Goal: Task Accomplishment & Management: Complete application form

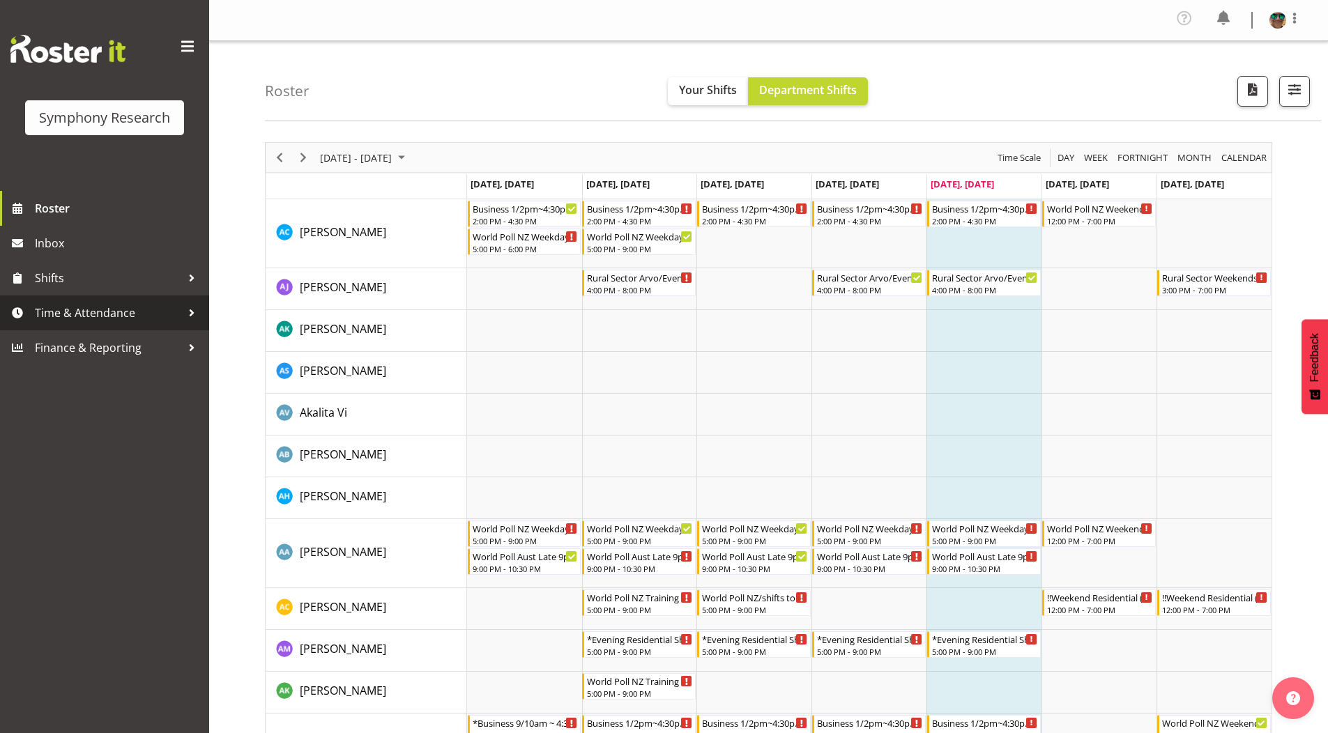
click at [96, 310] on span "Time & Attendance" at bounding box center [108, 313] width 146 height 21
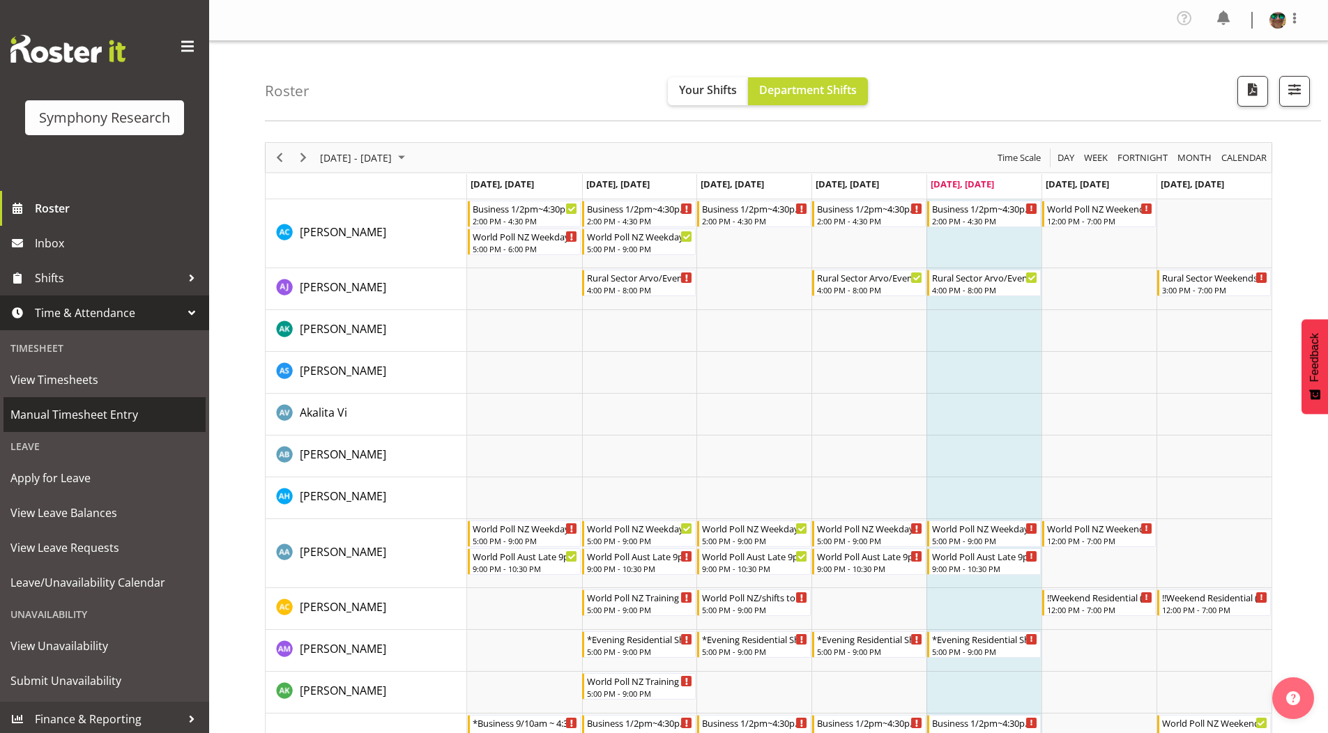
click at [71, 416] on span "Manual Timesheet Entry" at bounding box center [104, 414] width 188 height 21
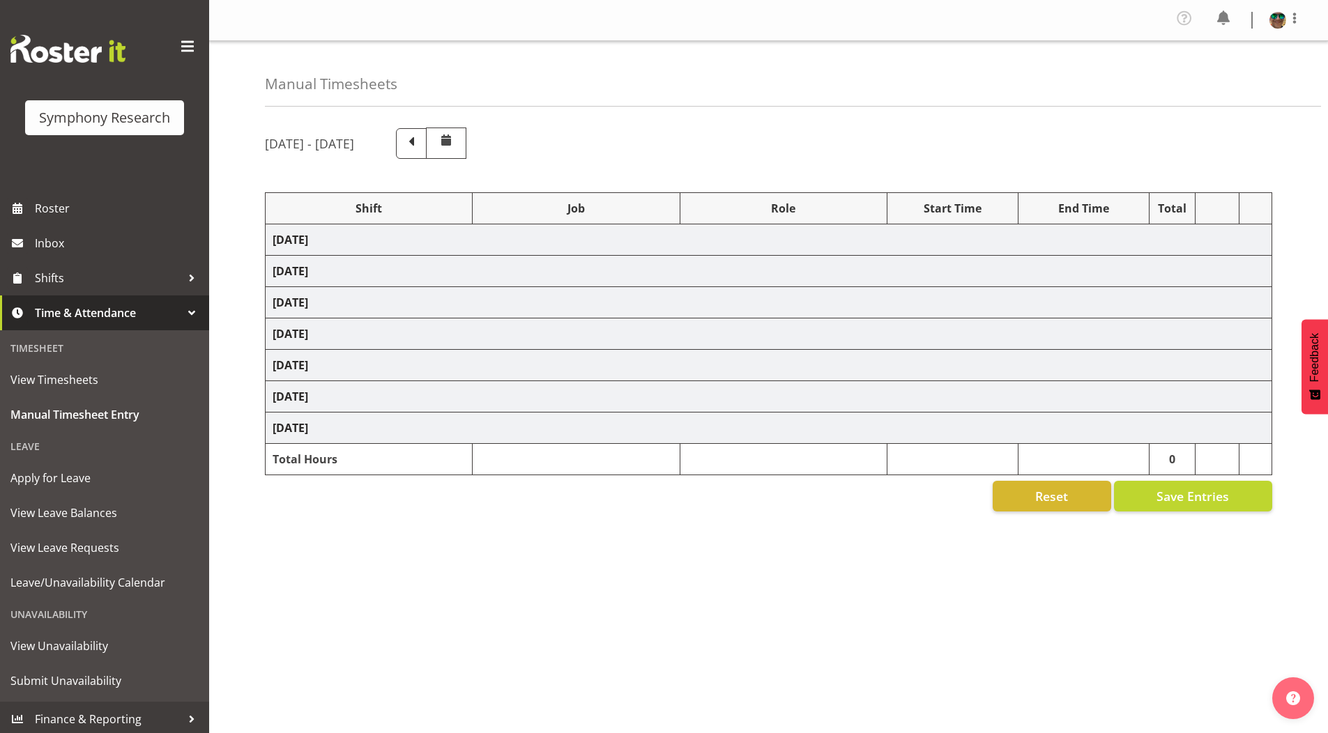
select select "19164"
select select "743"
select select "19164"
select select "10242"
select select "19164"
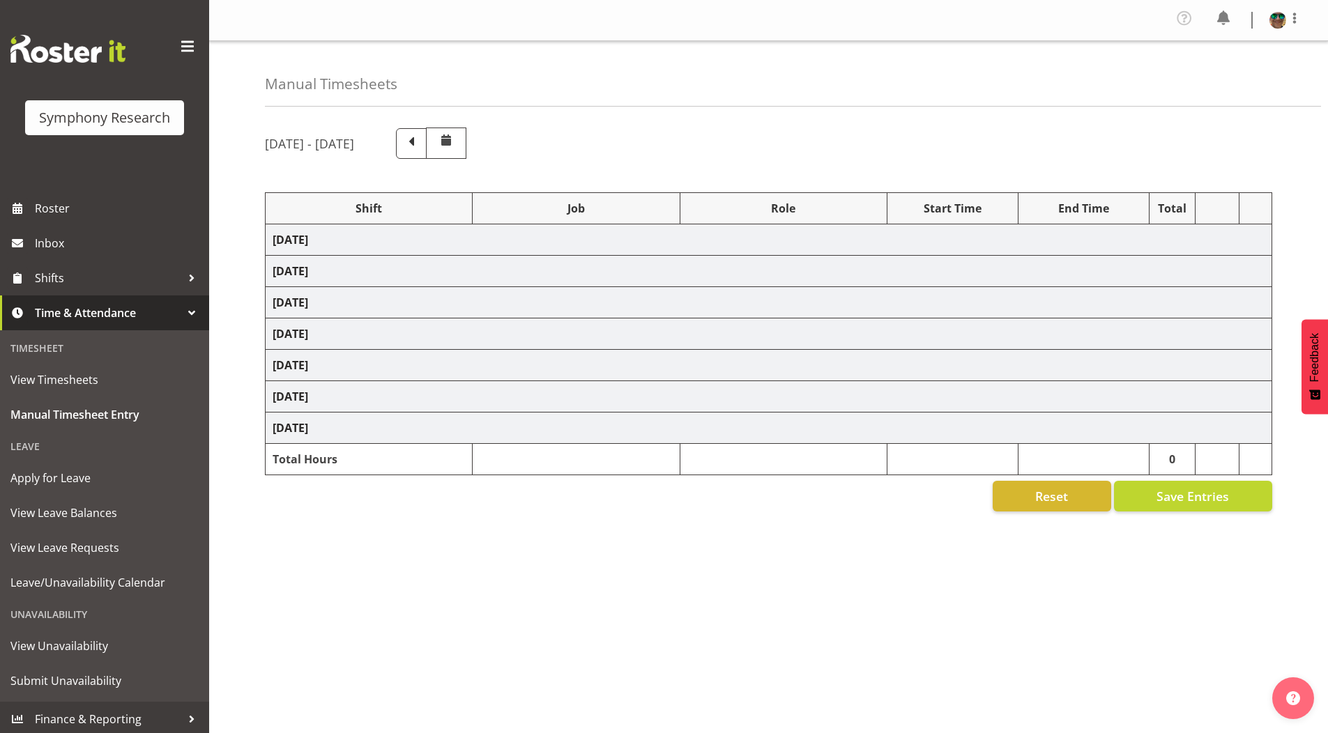
select select "10242"
select select "19164"
select select "10576"
select select "19164"
select select "9426"
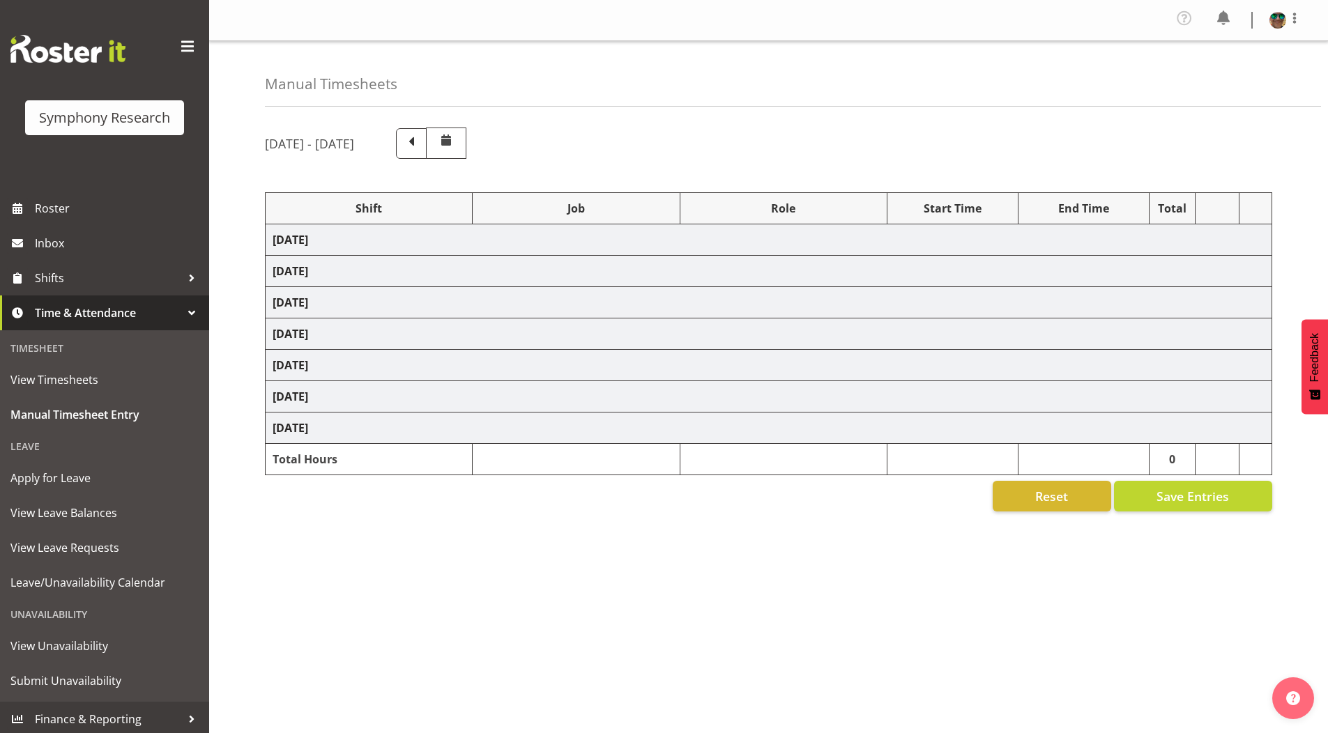
select select "19164"
select select "9636"
select select "19164"
select select "10587"
select select "4583"
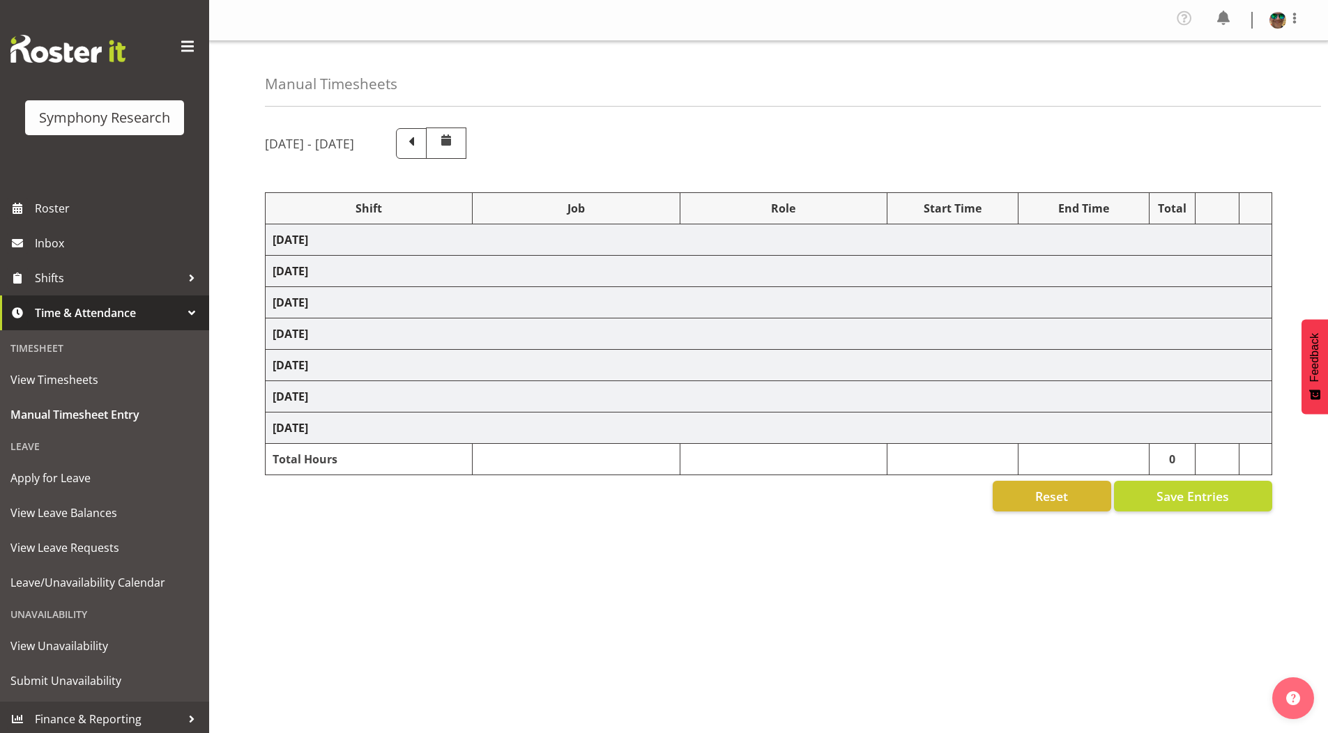
select select "743"
select select "4583"
select select "10527"
select select "297"
select select "1607"
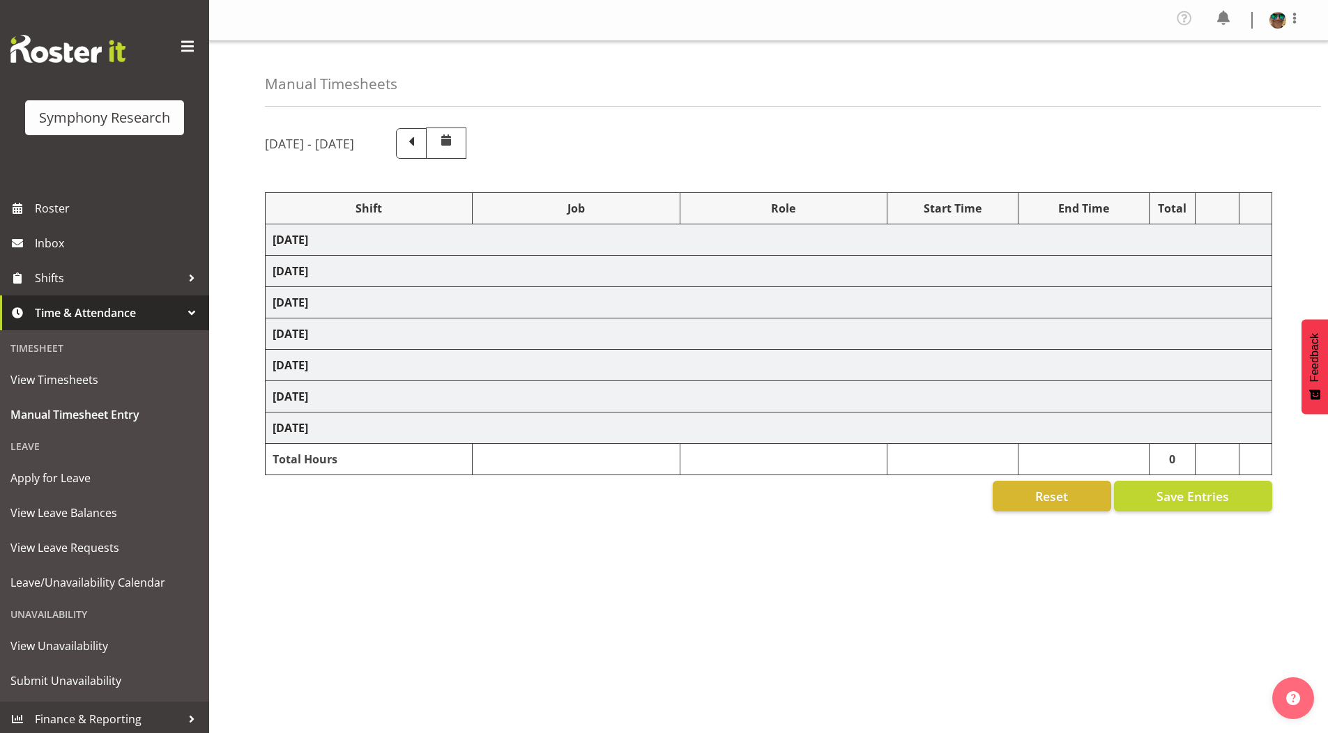
select select "743"
select select "1607"
select select "10587"
select select "4583"
select select "743"
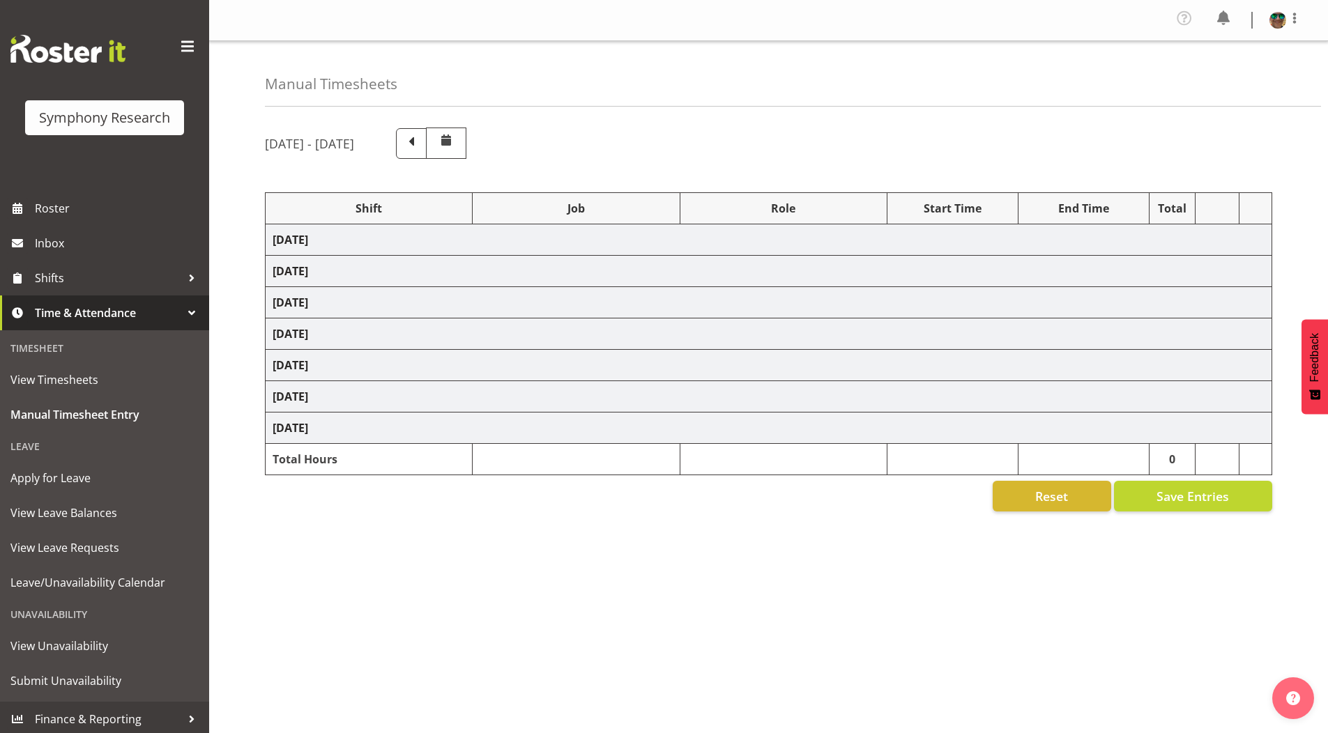
select select "4583"
select select "10242"
select select "4583"
select select "9426"
select select "4583"
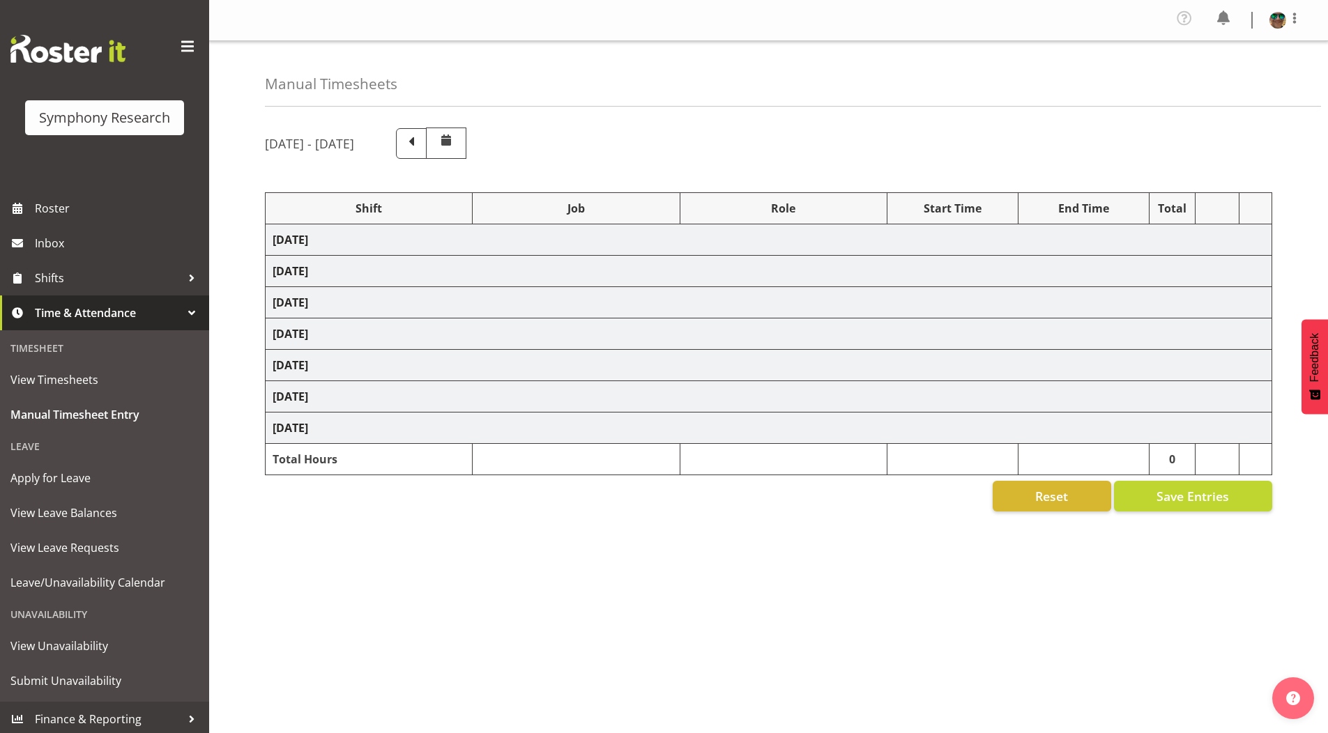
select select "9636"
select select "4583"
select select "10242"
select select "4583"
select select "10585"
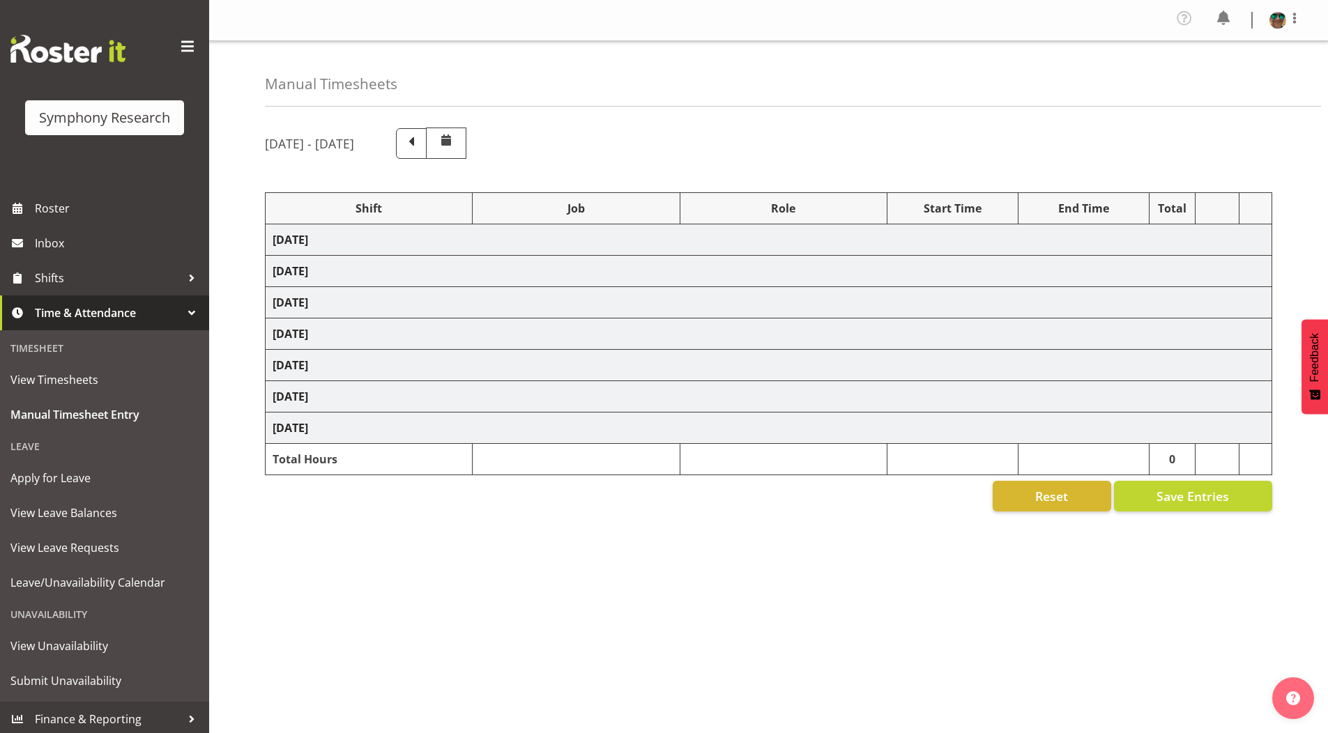
select select "4583"
select select "10587"
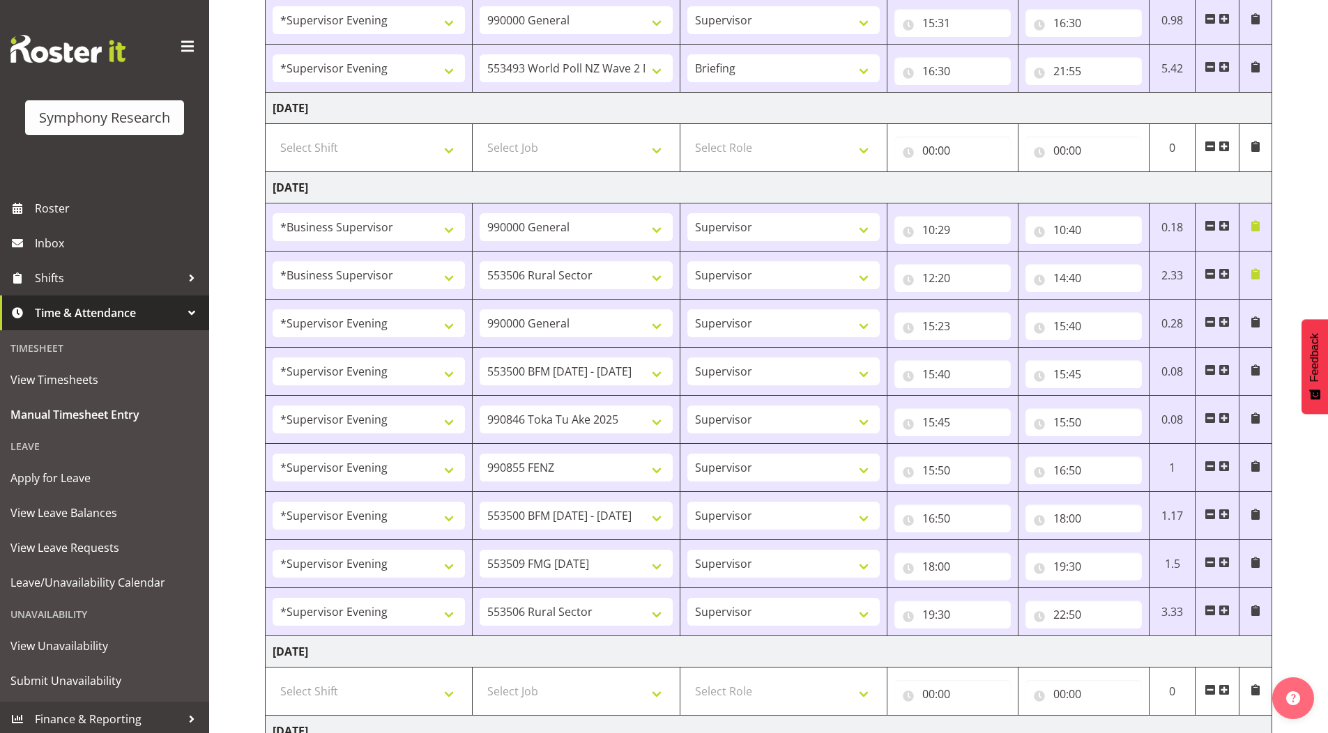
scroll to position [857, 0]
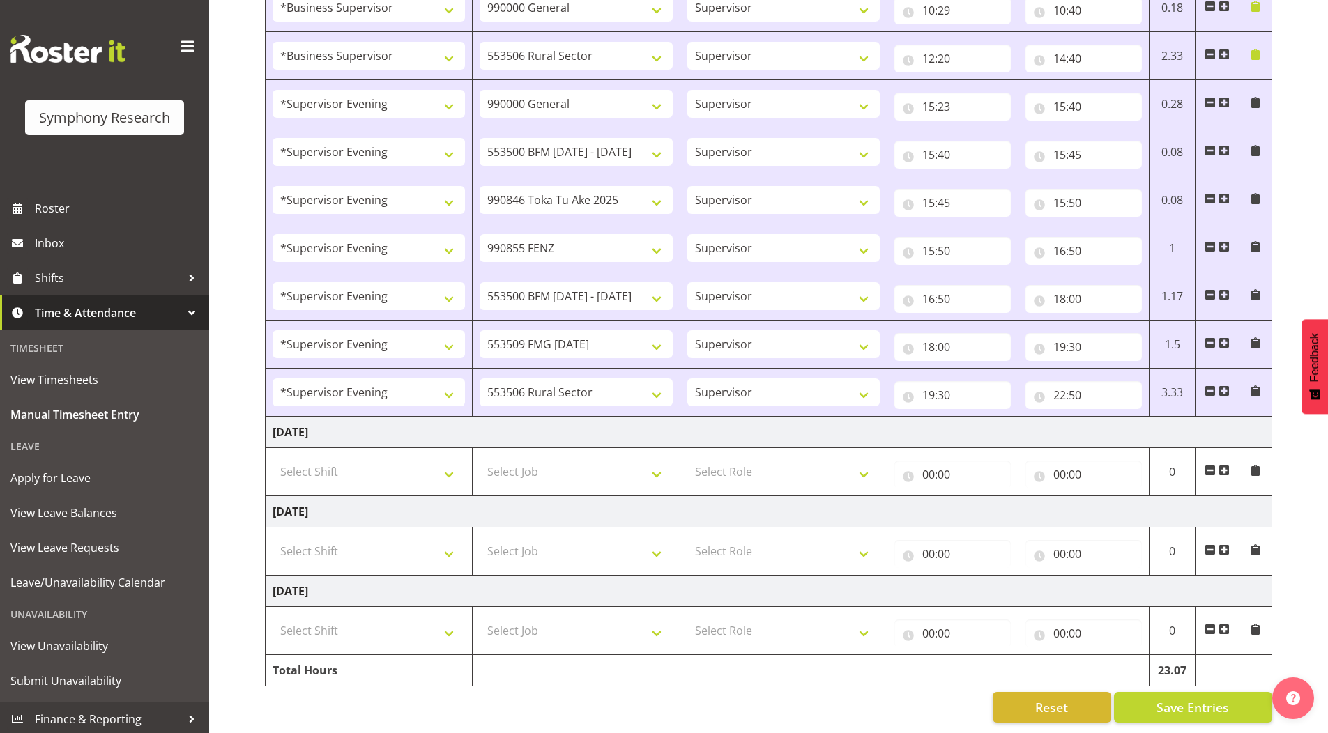
click at [1228, 465] on span at bounding box center [1224, 470] width 11 height 11
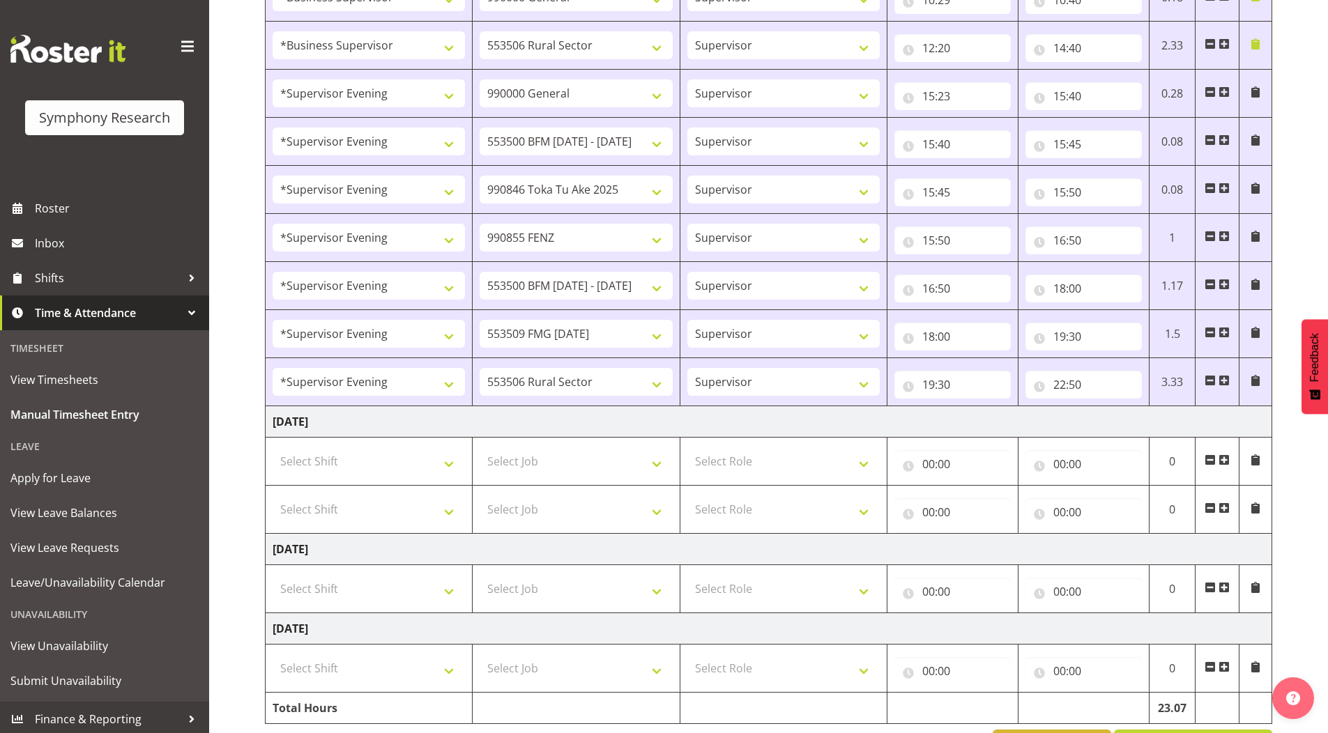
click at [1224, 510] on span at bounding box center [1224, 508] width 11 height 11
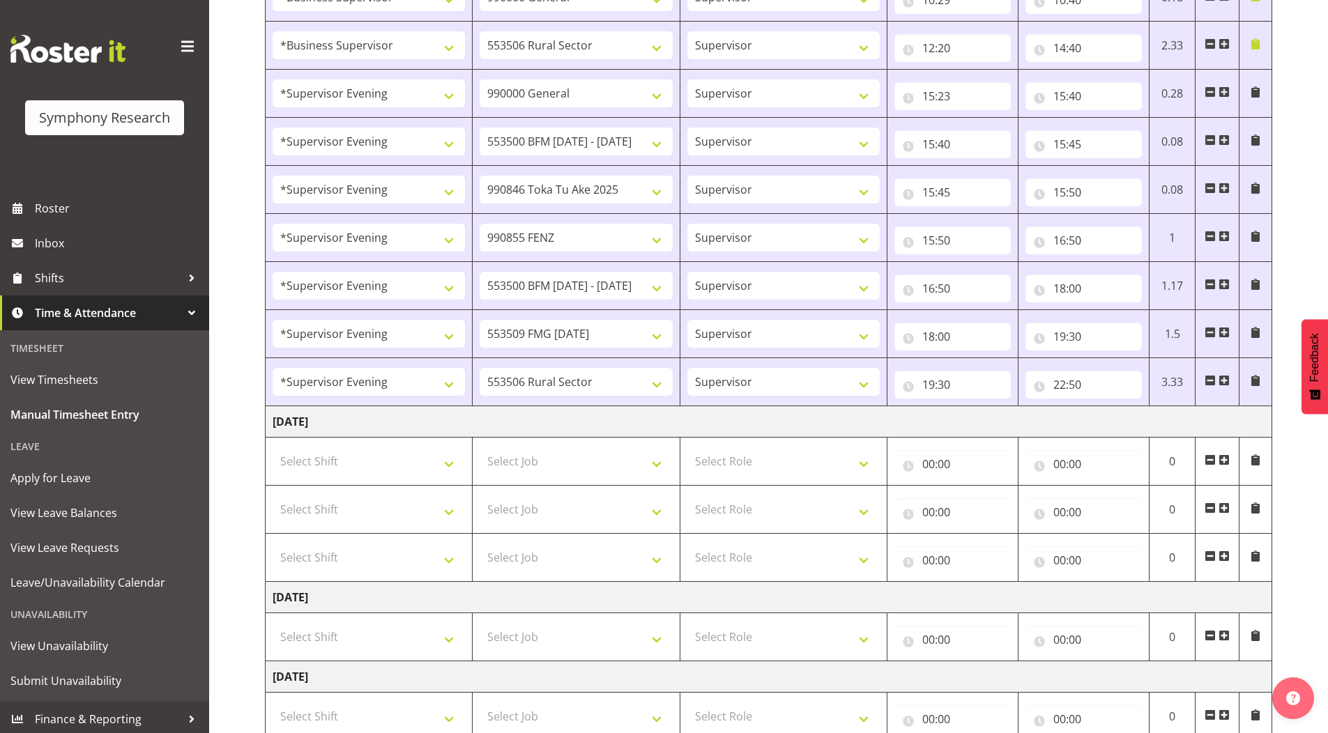
click at [1226, 558] on span at bounding box center [1224, 556] width 11 height 11
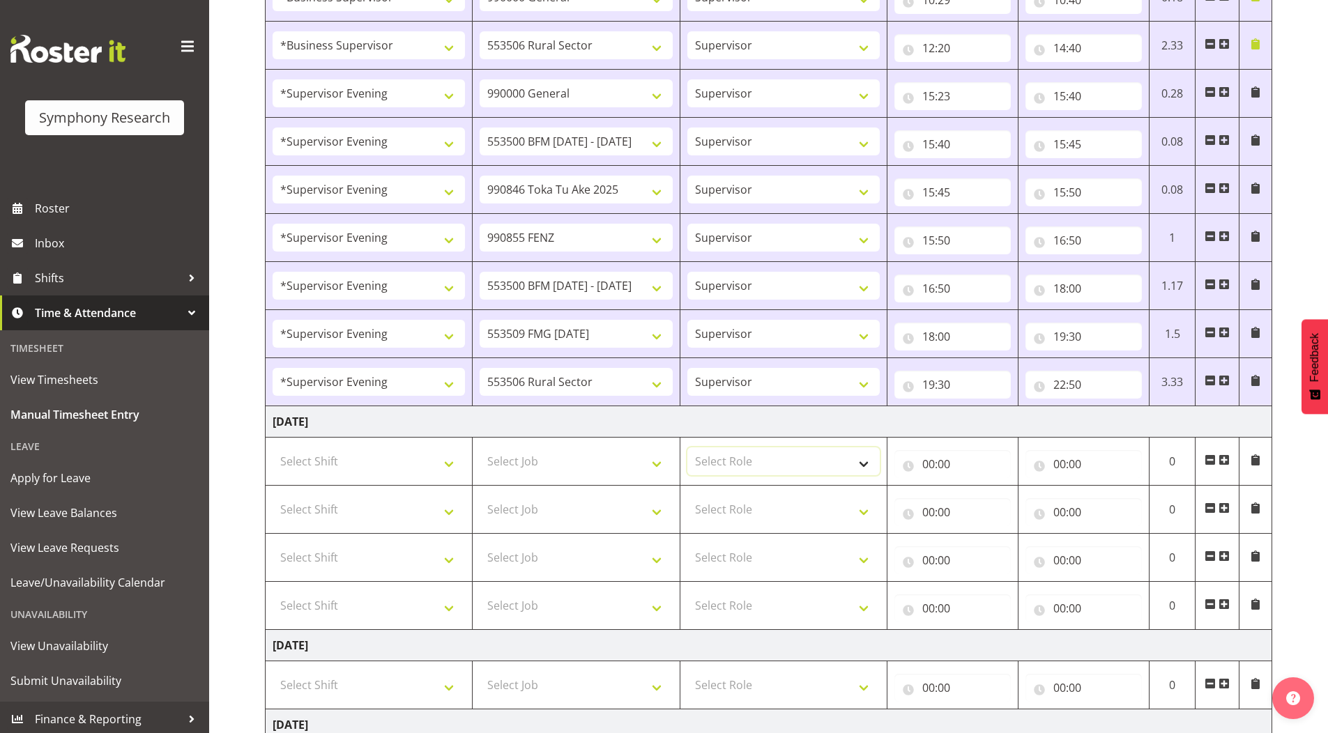
click at [716, 459] on select "Select Role Supervisor Briefing Interviewing" at bounding box center [783, 462] width 192 height 28
select select "45"
click at [687, 448] on select "Select Role Supervisor Briefing Interviewing" at bounding box center [783, 462] width 192 height 28
click at [723, 510] on select "Select Role Supervisor Briefing Interviewing" at bounding box center [783, 510] width 192 height 28
select select "45"
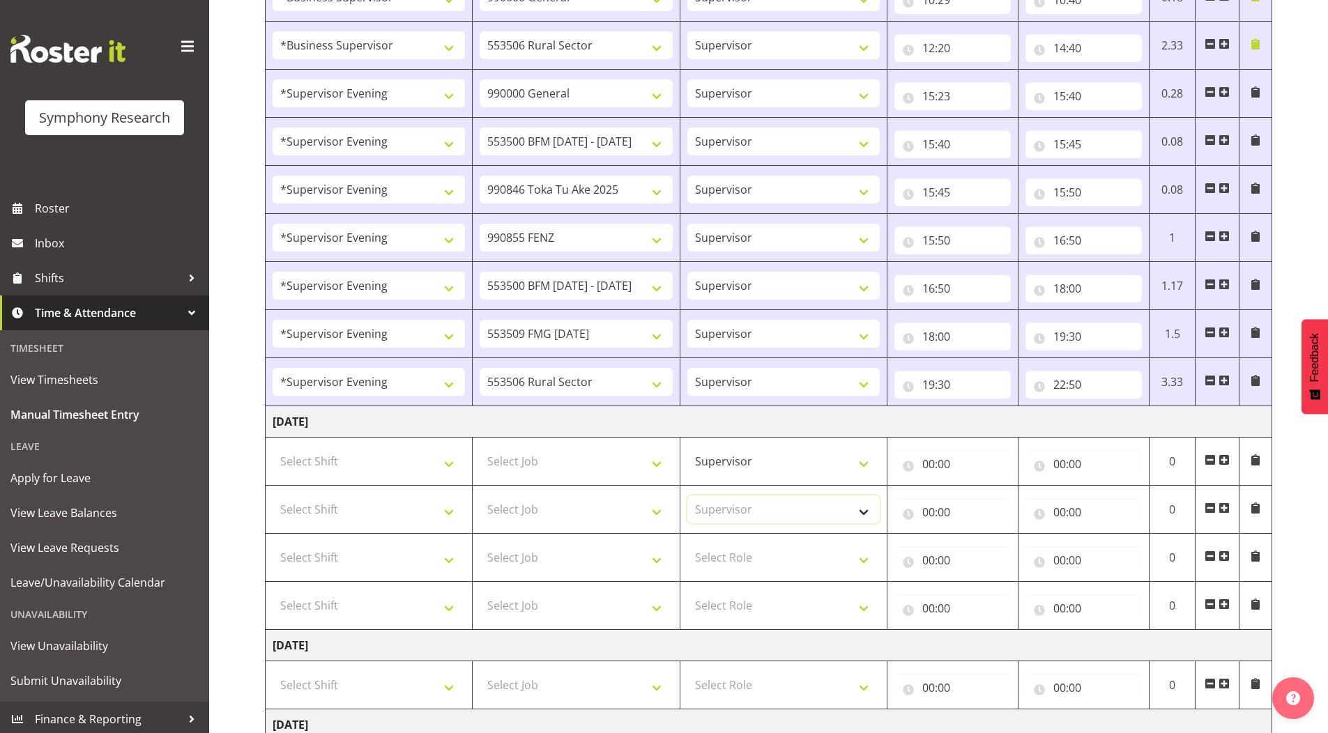
click at [687, 496] on select "Select Role Supervisor Briefing Interviewing" at bounding box center [783, 510] width 192 height 28
click at [719, 555] on select "Select Role Supervisor Briefing Interviewing" at bounding box center [783, 558] width 192 height 28
select select "45"
click at [687, 544] on select "Select Role Supervisor Briefing Interviewing" at bounding box center [783, 558] width 192 height 28
click at [721, 610] on select "Select Role Supervisor Briefing Interviewing" at bounding box center [783, 606] width 192 height 28
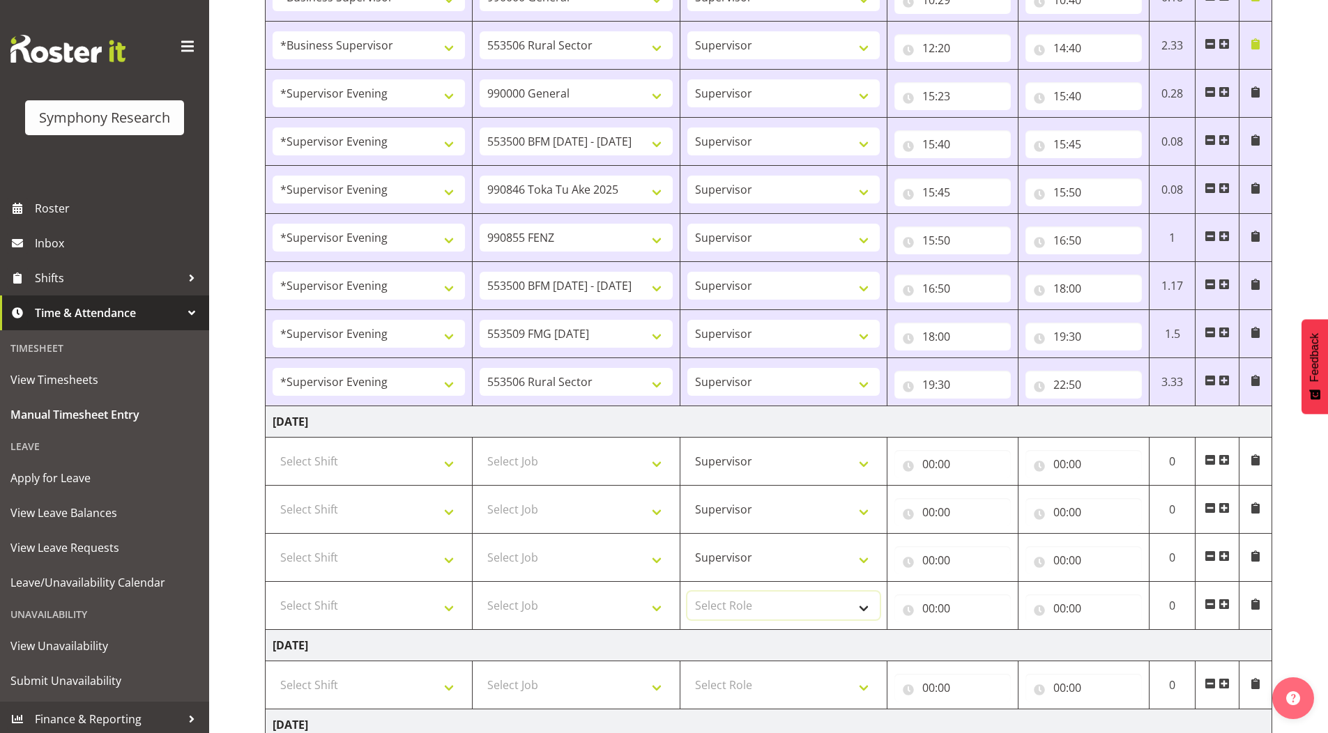
select select "45"
click at [687, 592] on select "Select Role Supervisor Briefing Interviewing" at bounding box center [783, 606] width 192 height 28
click at [510, 463] on select "Select Job 550060 IF Admin 553492 World Poll Aus Wave 2 Main 2025 553493 World …" at bounding box center [576, 462] width 192 height 28
select select "10242"
click at [480, 448] on select "Select Job 550060 IF Admin 553492 World Poll Aus Wave 2 Main 2025 553493 World …" at bounding box center [576, 462] width 192 height 28
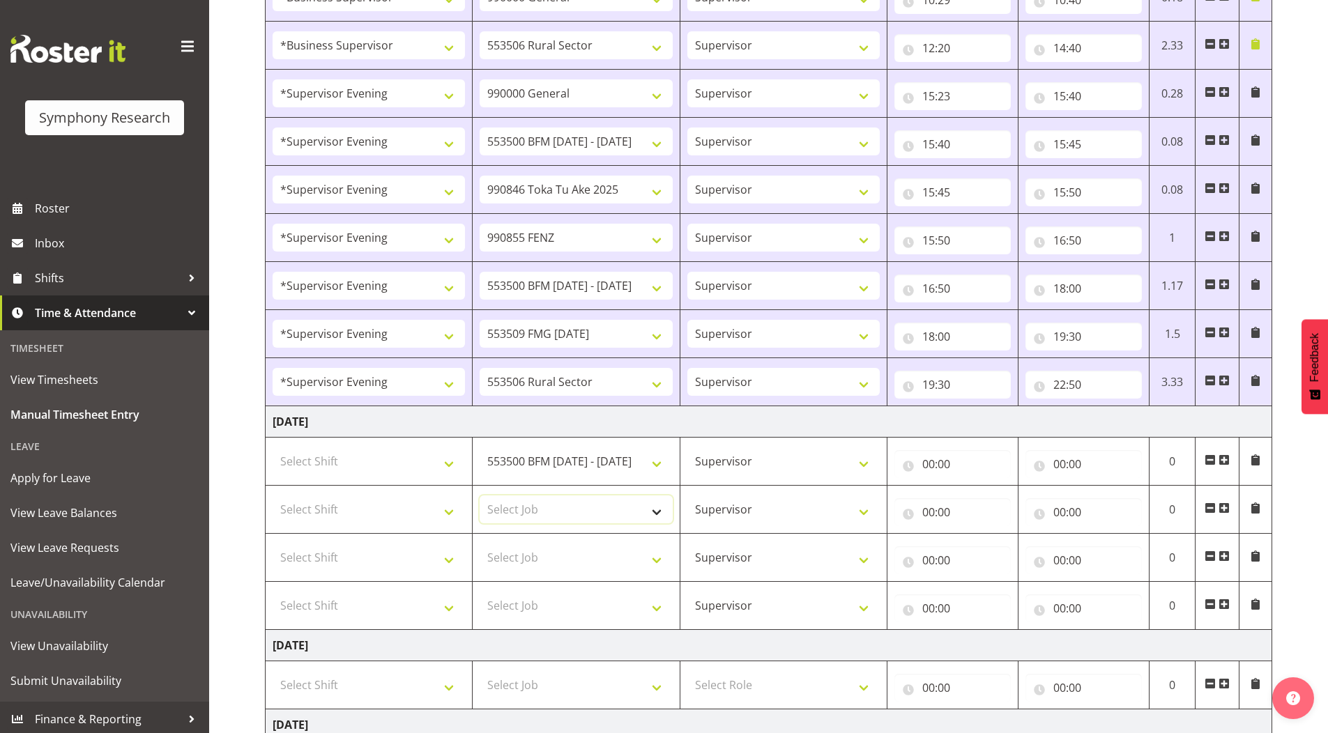
drag, startPoint x: 540, startPoint y: 512, endPoint x: 537, endPoint y: 497, distance: 14.9
click at [540, 512] on select "Select Job 550060 IF Admin 553492 World Poll Aus Wave 2 Main 2025 553493 World …" at bounding box center [576, 510] width 192 height 28
select select "10242"
click at [480, 496] on select "Select Job 550060 IF Admin 553492 World Poll Aus Wave 2 Main 2025 553493 World …" at bounding box center [576, 510] width 192 height 28
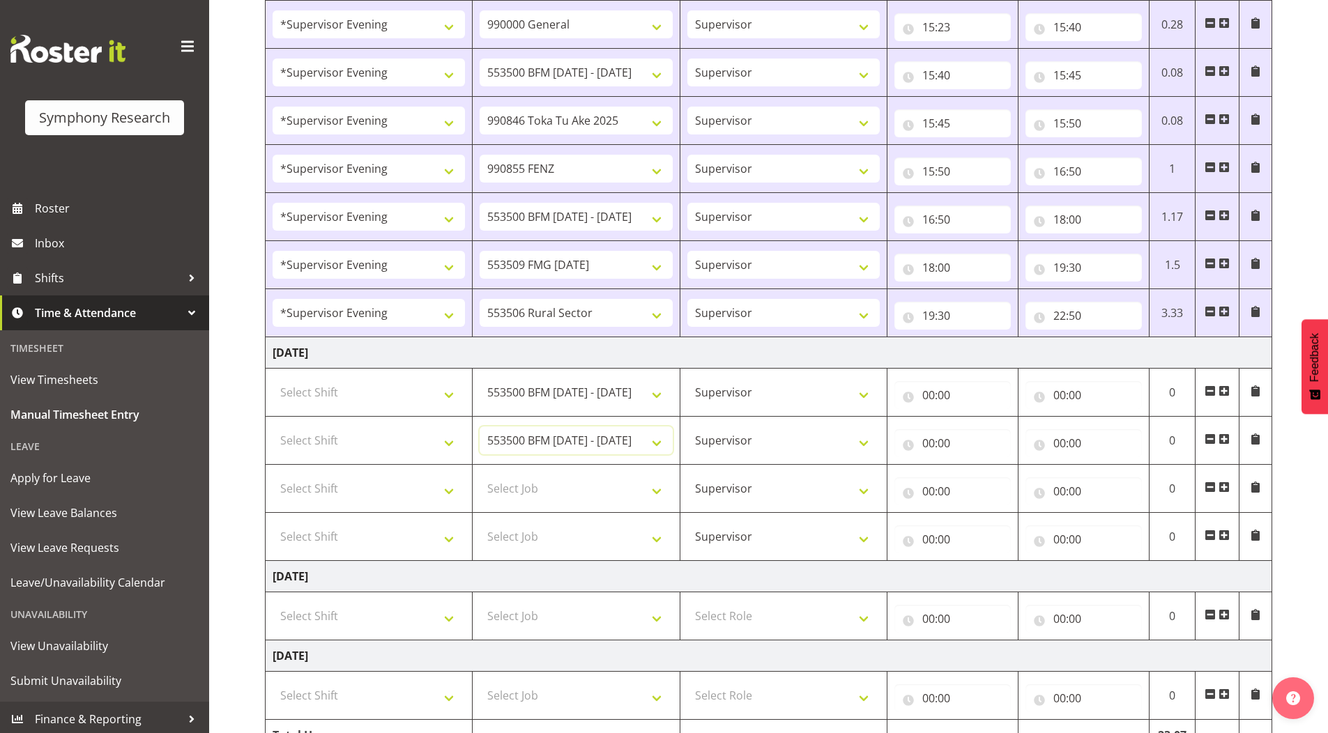
scroll to position [927, 0]
click at [521, 489] on select "Select Job 550060 IF Admin 553492 World Poll Aus Wave 2 Main 2025 553493 World …" at bounding box center [576, 488] width 192 height 28
select select "10585"
click at [480, 474] on select "Select Job 550060 IF Admin 553492 World Poll Aus Wave 2 Main 2025 553493 World …" at bounding box center [576, 488] width 192 height 28
click at [526, 542] on select "Select Job 550060 IF Admin 553492 World Poll Aus Wave 2 Main 2025 553493 World …" at bounding box center [576, 536] width 192 height 28
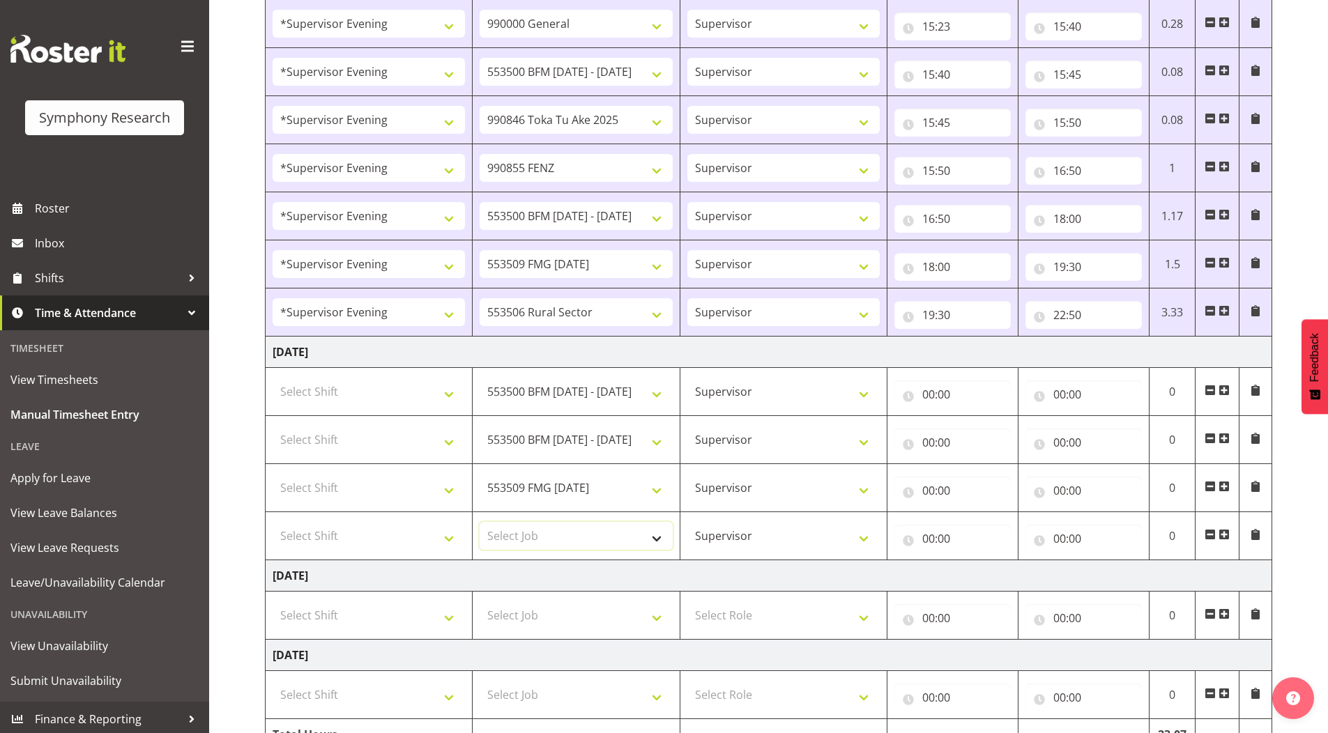
select select "9636"
click at [480, 522] on select "Select Job 550060 IF Admin 553492 World Poll Aus Wave 2 Main 2025 553493 World …" at bounding box center [576, 536] width 192 height 28
click at [1225, 535] on span at bounding box center [1224, 534] width 11 height 11
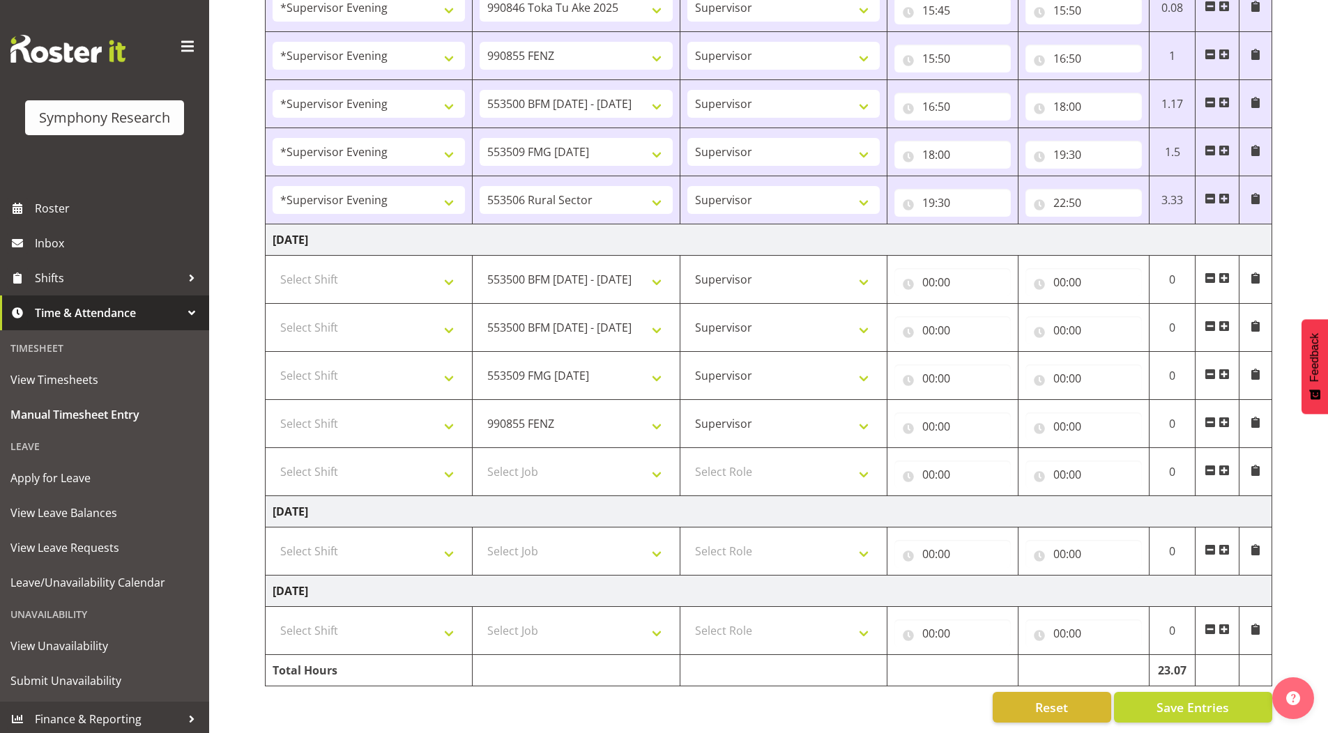
scroll to position [1050, 0]
click at [718, 460] on select "Select Role Supervisor Briefing Interviewing" at bounding box center [783, 472] width 192 height 28
select select "45"
click at [687, 458] on select "Select Role Supervisor Briefing Interviewing" at bounding box center [783, 472] width 192 height 28
click at [328, 271] on select "Select Shift !!Weekend Residential (Roster IT Shift Label) *Business 9/10am ~ 4…" at bounding box center [369, 280] width 192 height 28
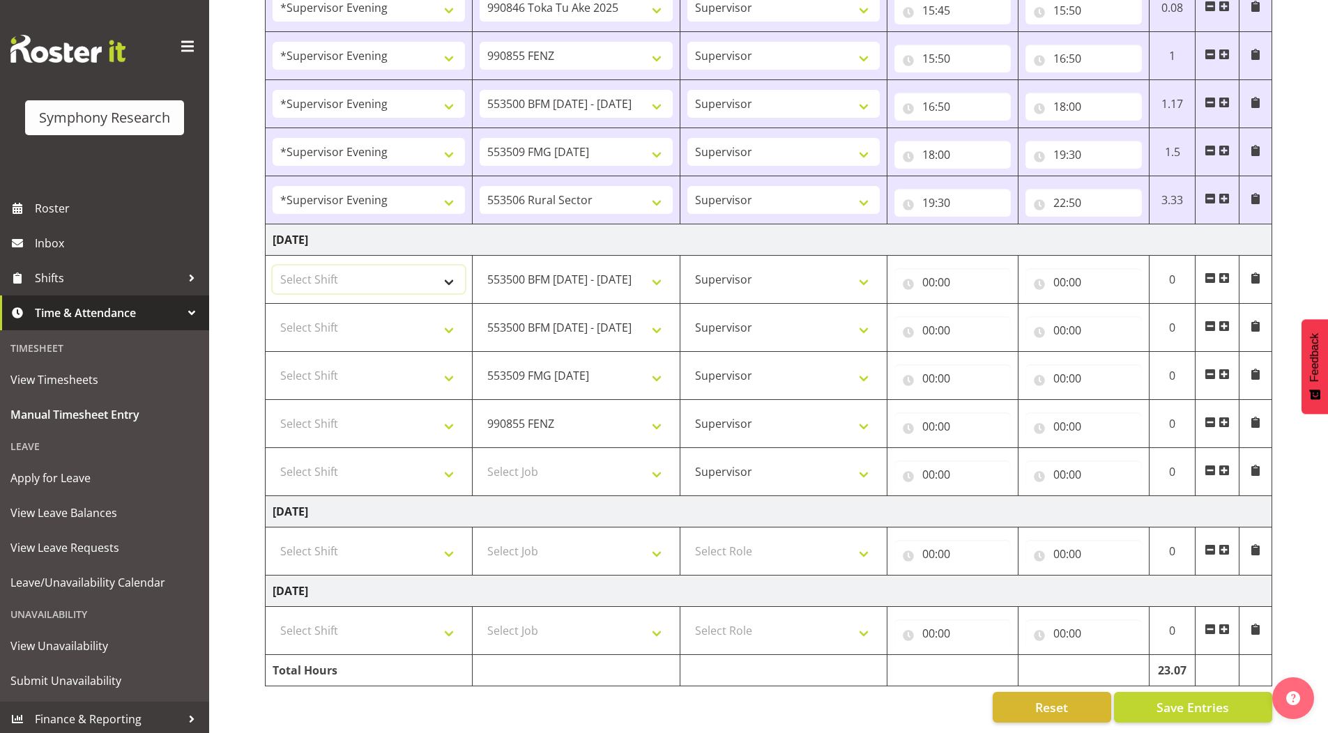
select select "4583"
click at [273, 266] on select "Select Shift !!Weekend Residential (Roster IT Shift Label) *Business 9/10am ~ 4…" at bounding box center [369, 280] width 192 height 28
click at [321, 314] on select "Select Shift !!Weekend Residential (Roster IT Shift Label) *Business 9/10am ~ 4…" at bounding box center [369, 328] width 192 height 28
select select "4583"
click at [273, 314] on select "Select Shift !!Weekend Residential (Roster IT Shift Label) *Business 9/10am ~ 4…" at bounding box center [369, 328] width 192 height 28
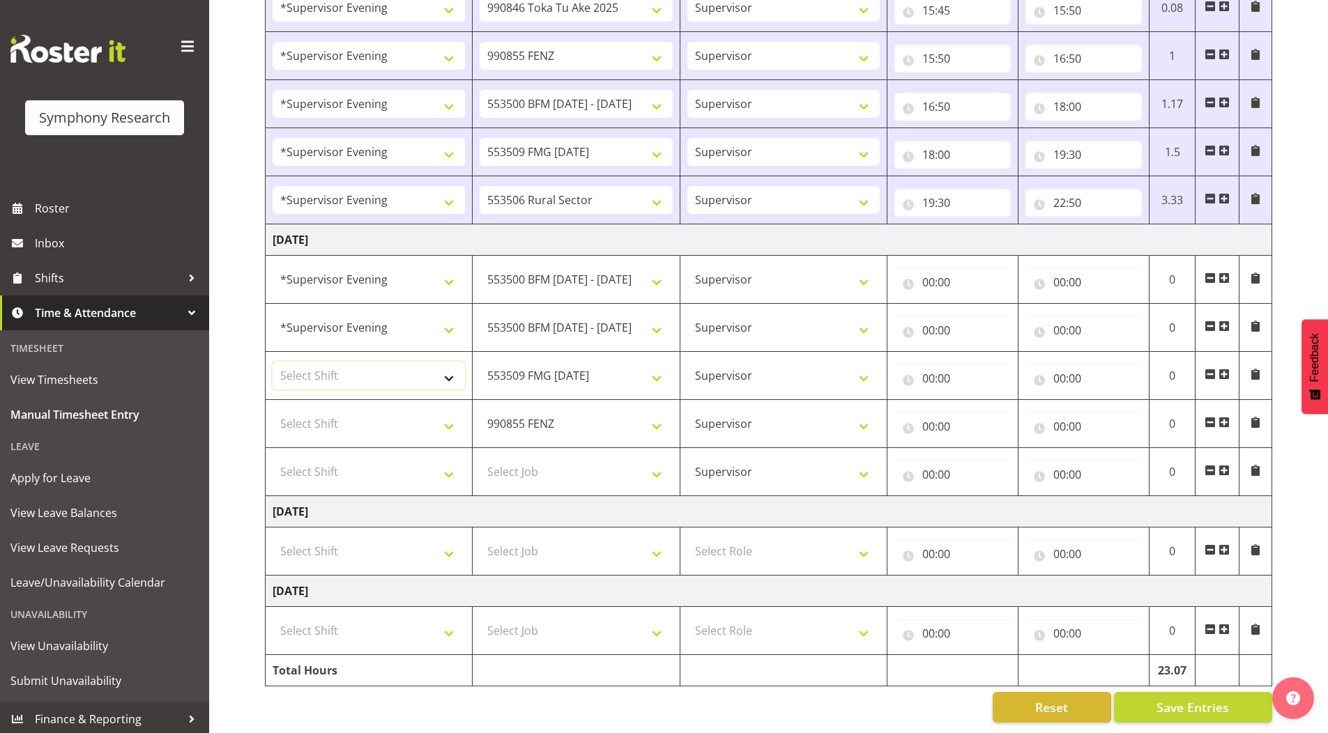
click at [344, 362] on select "Select Shift !!Weekend Residential (Roster IT Shift Label) *Business 9/10am ~ 4…" at bounding box center [369, 376] width 192 height 28
select select "4583"
click at [273, 362] on select "Select Shift !!Weekend Residential (Roster IT Shift Label) *Business 9/10am ~ 4…" at bounding box center [369, 376] width 192 height 28
drag, startPoint x: 314, startPoint y: 420, endPoint x: 321, endPoint y: 416, distance: 7.8
click at [314, 420] on select "Select Shift !!Weekend Residential (Roster IT Shift Label) *Business 9/10am ~ 4…" at bounding box center [369, 424] width 192 height 28
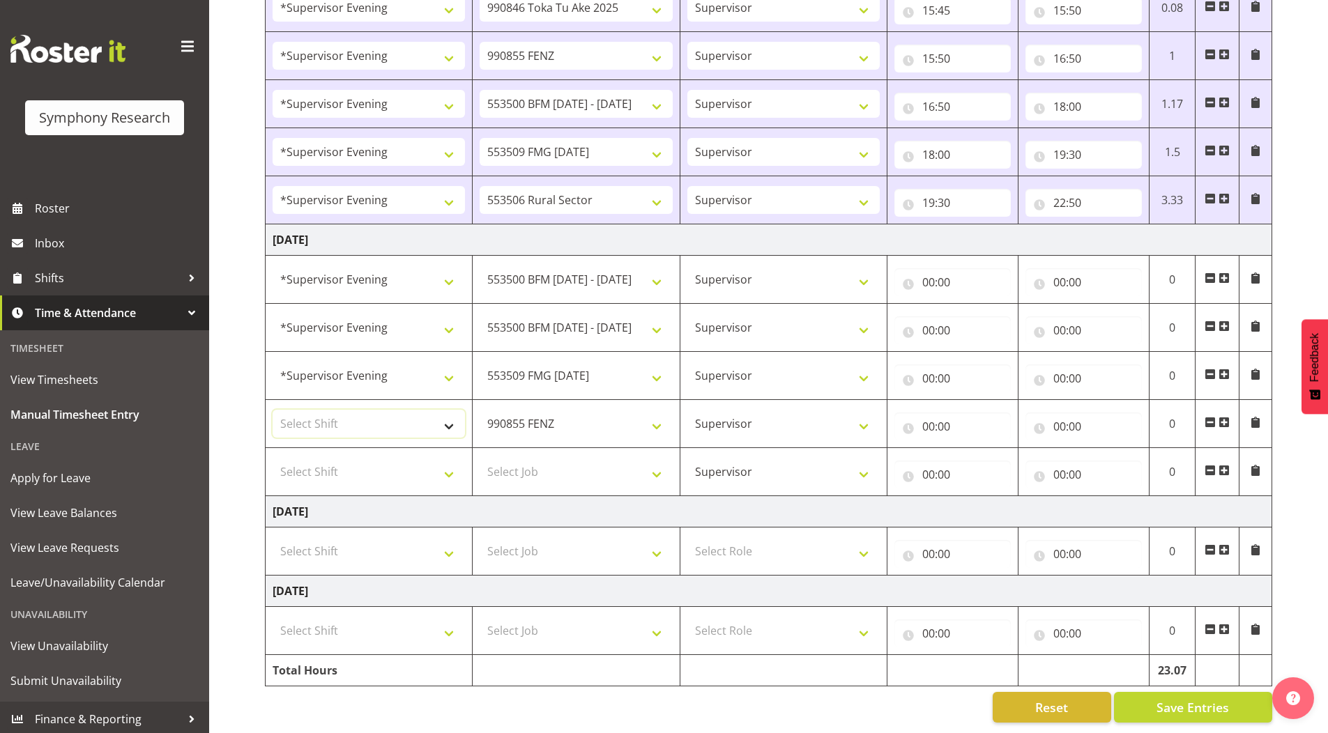
select select "4583"
click at [273, 410] on select "Select Shift !!Weekend Residential (Roster IT Shift Label) *Business 9/10am ~ 4…" at bounding box center [369, 424] width 192 height 28
click at [323, 462] on select "Select Shift !!Weekend Residential (Roster IT Shift Label) *Business 9/10am ~ 4…" at bounding box center [369, 472] width 192 height 28
select select "4583"
click at [273, 458] on select "Select Shift !!Weekend Residential (Roster IT Shift Label) *Business 9/10am ~ 4…" at bounding box center [369, 472] width 192 height 28
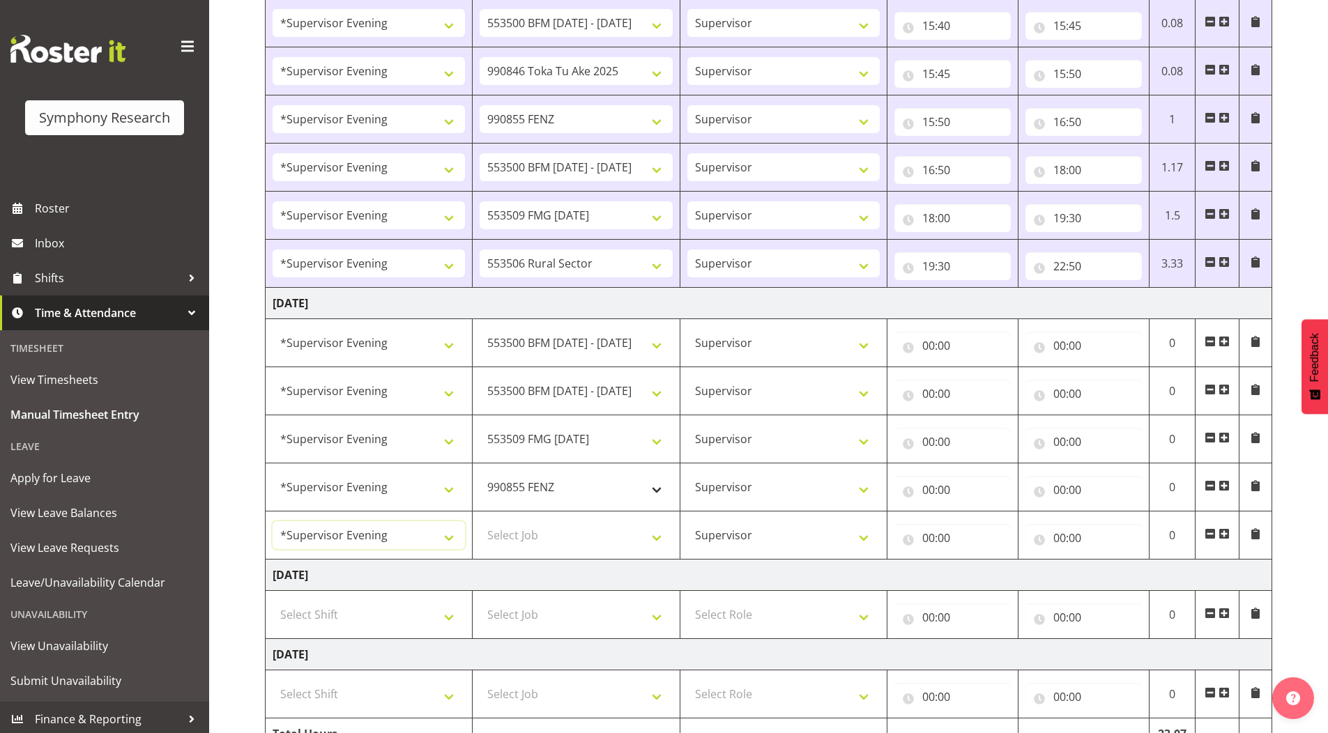
scroll to position [980, 0]
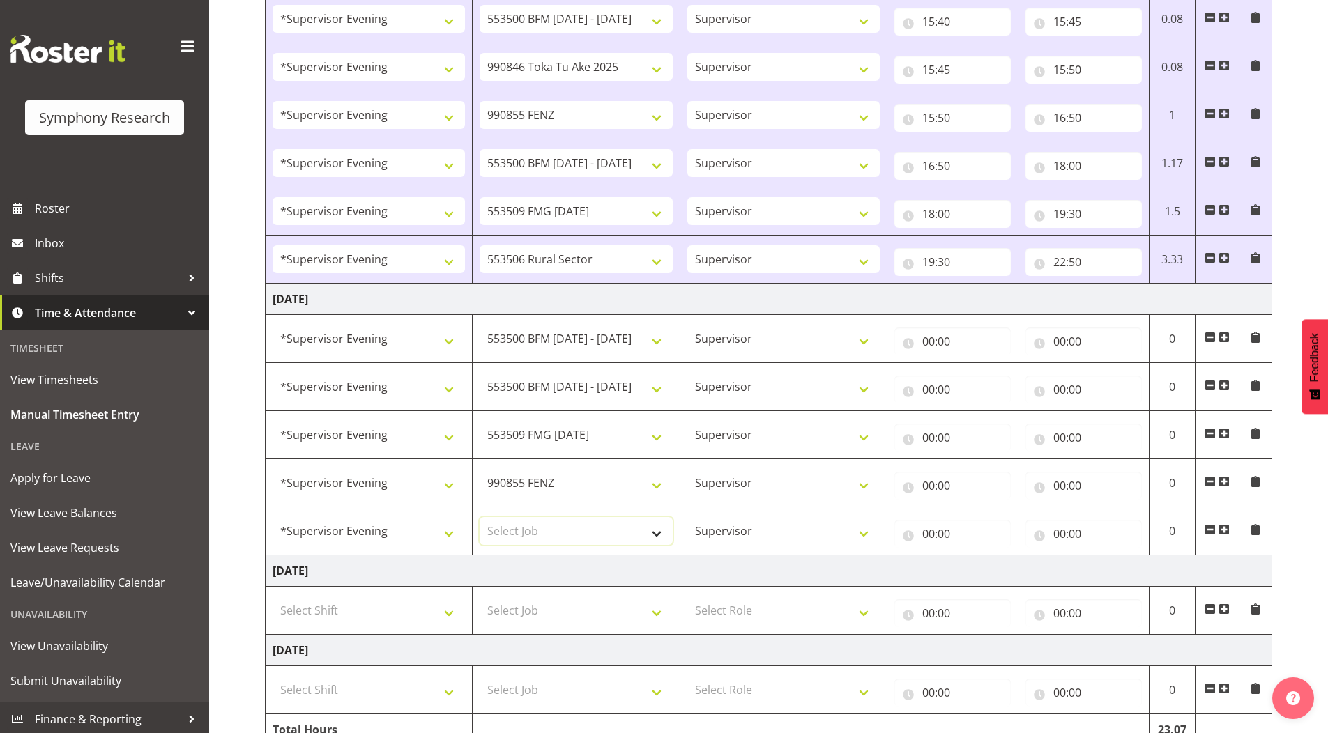
click at [512, 527] on select "Select Job 550060 IF Admin 553492 World Poll Aus Wave 2 Main 2025 553493 World …" at bounding box center [576, 531] width 192 height 28
select select "10587"
click at [480, 517] on select "Select Job 550060 IF Admin 553492 World Poll Aus Wave 2 Main 2025 553493 World …" at bounding box center [576, 531] width 192 height 28
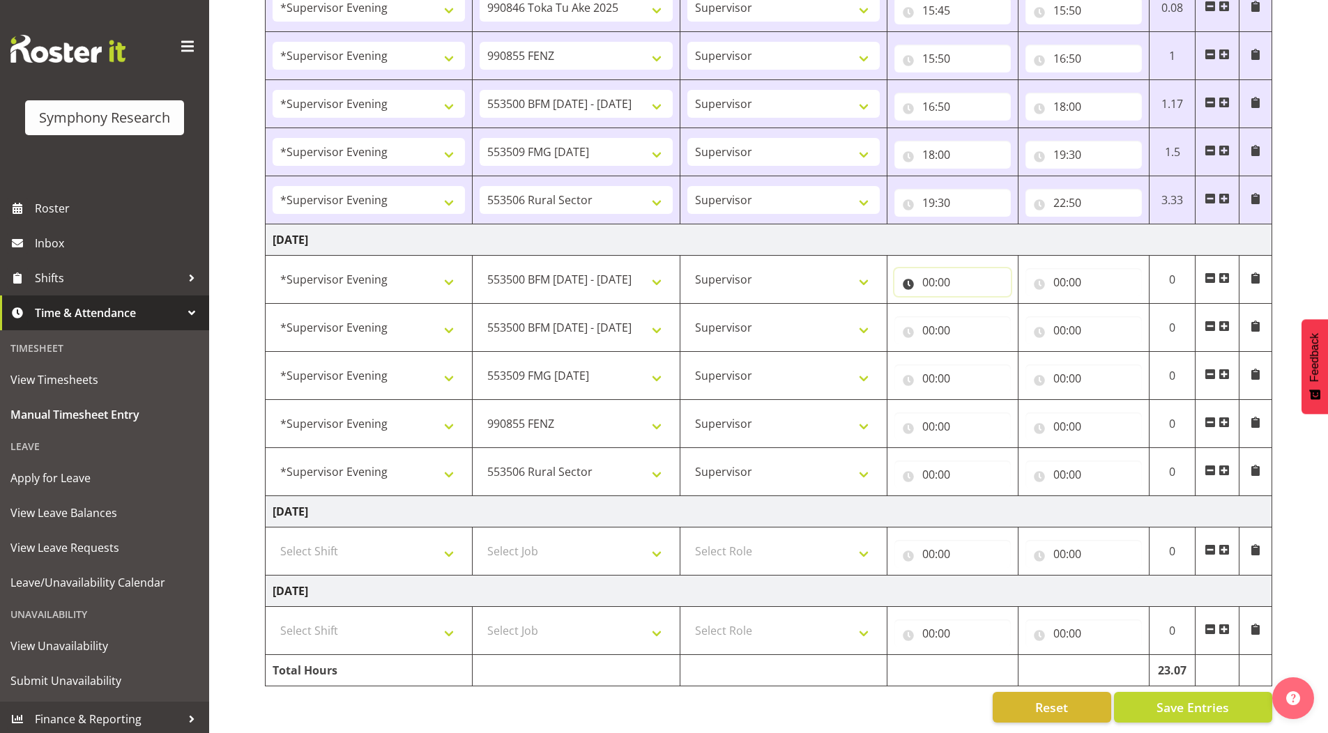
click at [926, 278] on input "00:00" at bounding box center [952, 282] width 116 height 28
click at [987, 310] on select "00 01 02 03 04 05 06 07 08 09 10 11 12 13 14 15 16 17 18 19 20 21 22 23" at bounding box center [989, 319] width 31 height 28
select select "15"
click at [974, 305] on select "00 01 02 03 04 05 06 07 08 09 10 11 12 13 14 15 16 17 18 19 20 21 22 23" at bounding box center [989, 319] width 31 height 28
type input "15:00"
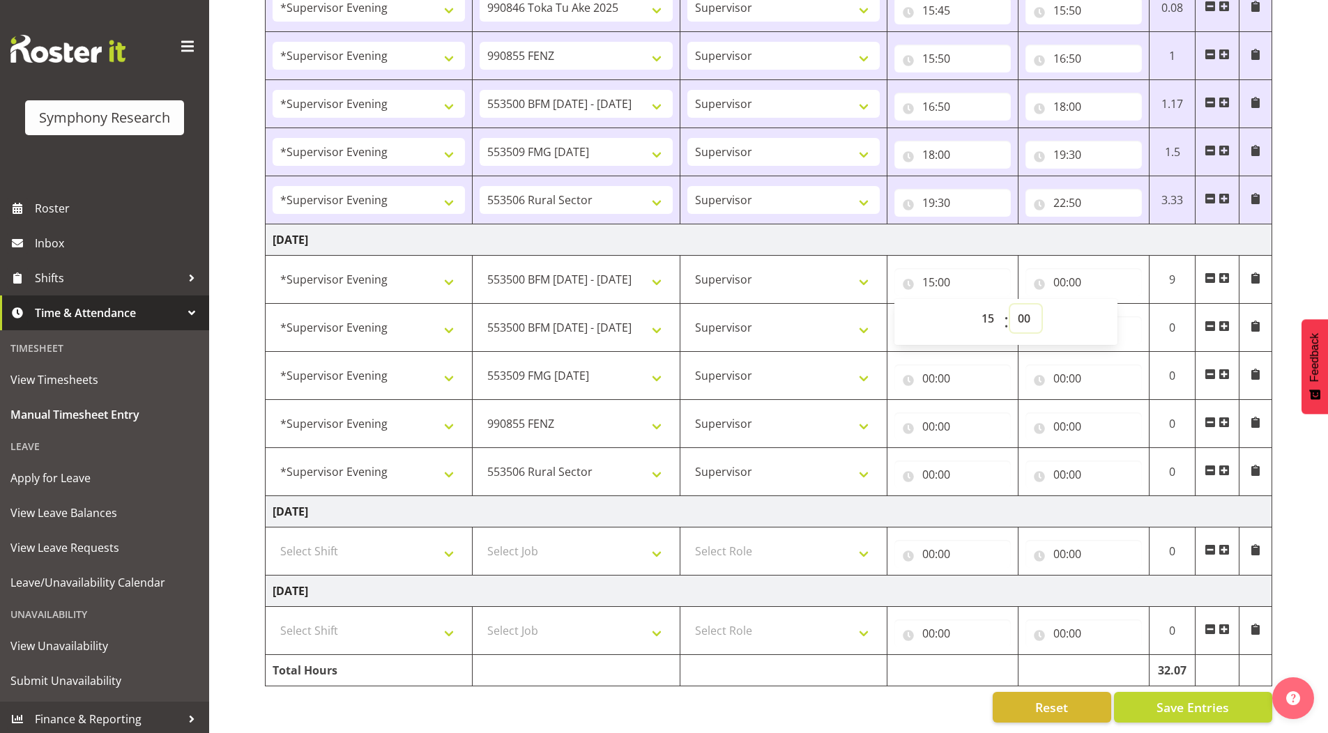
click at [1024, 308] on select "00 01 02 03 04 05 06 07 08 09 10 11 12 13 14 15 16 17 18 19 20 21 22 23 24 25 2…" at bounding box center [1025, 319] width 31 height 28
select select "29"
click at [1010, 305] on select "00 01 02 03 04 05 06 07 08 09 10 11 12 13 14 15 16 17 18 19 20 21 22 23 24 25 2…" at bounding box center [1025, 319] width 31 height 28
type input "15:29"
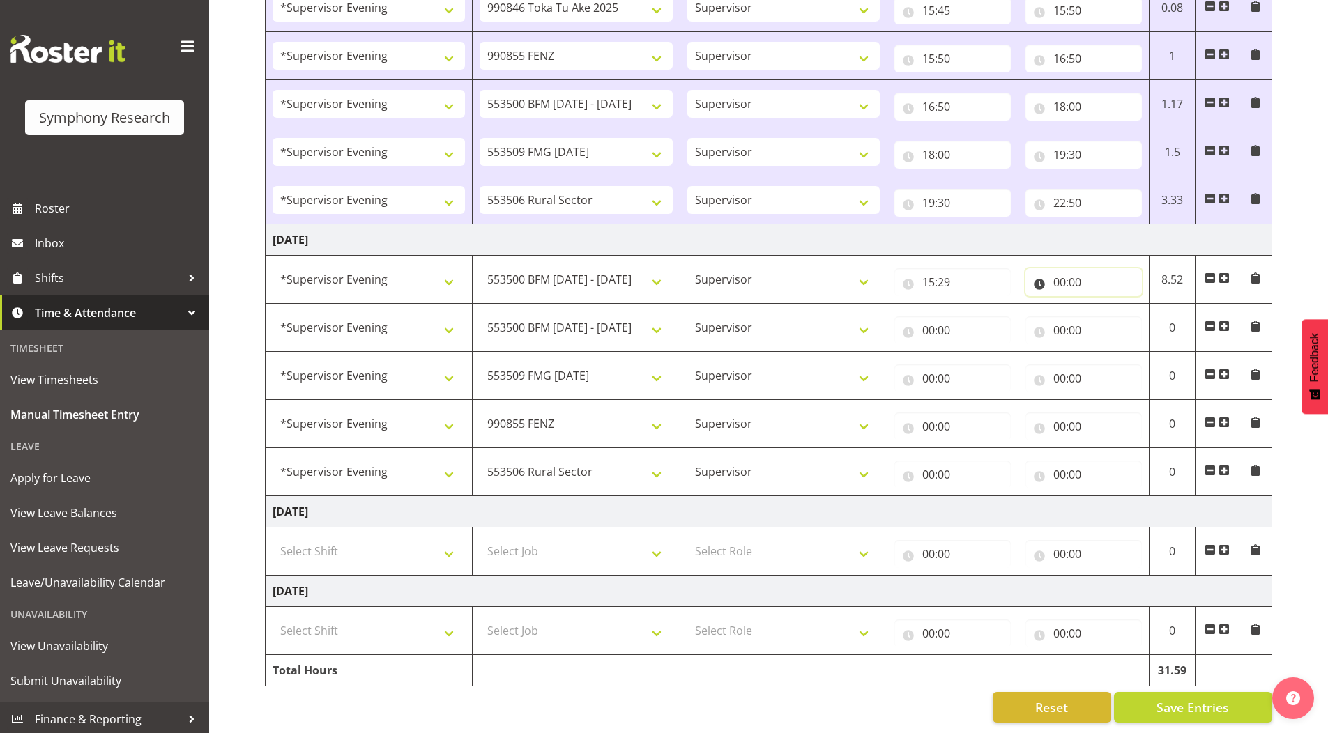
click at [1060, 270] on input "00:00" at bounding box center [1083, 282] width 116 height 28
drag, startPoint x: 1115, startPoint y: 307, endPoint x: 1121, endPoint y: 321, distance: 15.3
click at [1115, 307] on select "00 01 02 03 04 05 06 07 08 09 10 11 12 13 14 15 16 17 18 19 20 21 22 23" at bounding box center [1120, 319] width 31 height 28
select select "15"
click at [1105, 305] on select "00 01 02 03 04 05 06 07 08 09 10 11 12 13 14 15 16 17 18 19 20 21 22 23" at bounding box center [1120, 319] width 31 height 28
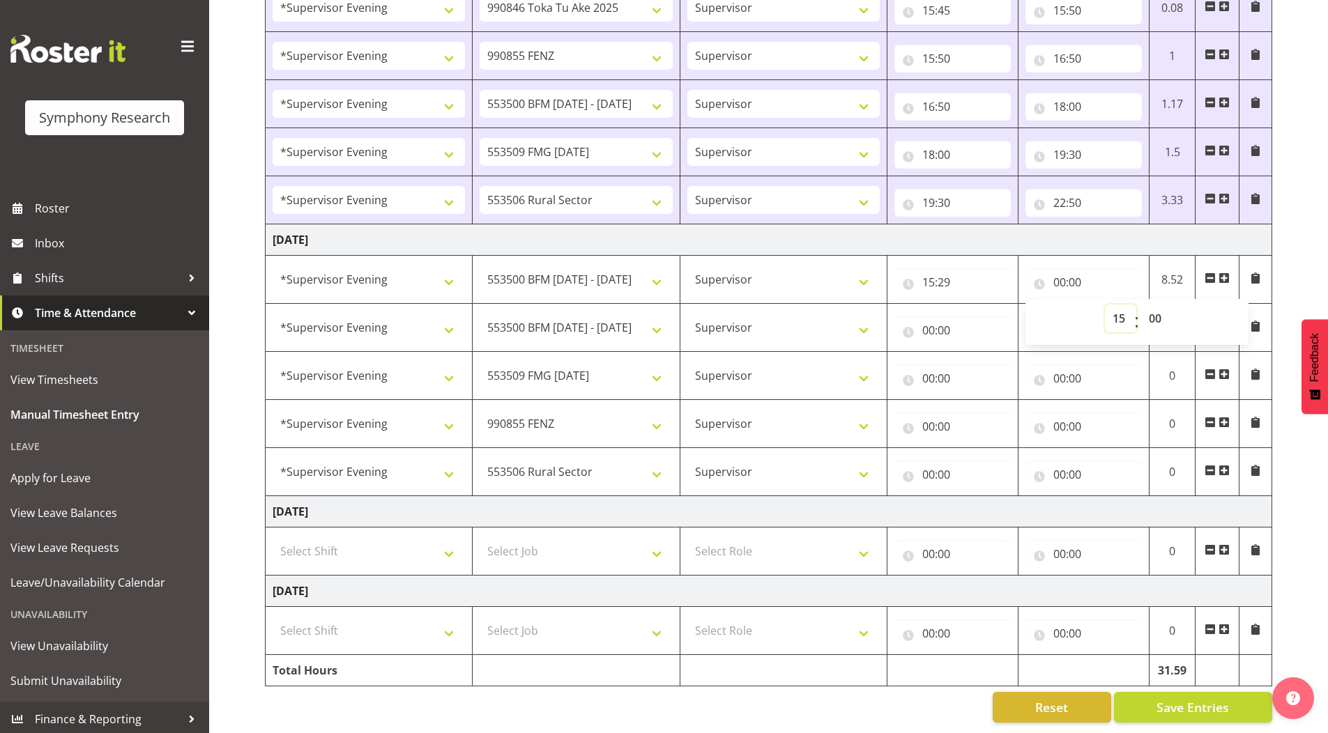
type input "15:00"
click at [1156, 309] on select "00 01 02 03 04 05 06 07 08 09 10 11 12 13 14 15 16 17 18 19 20 21 22 23 24 25 2…" at bounding box center [1156, 319] width 31 height 28
select select "34"
click at [1141, 305] on select "00 01 02 03 04 05 06 07 08 09 10 11 12 13 14 15 16 17 18 19 20 21 22 23 24 25 2…" at bounding box center [1156, 319] width 31 height 28
type input "15:34"
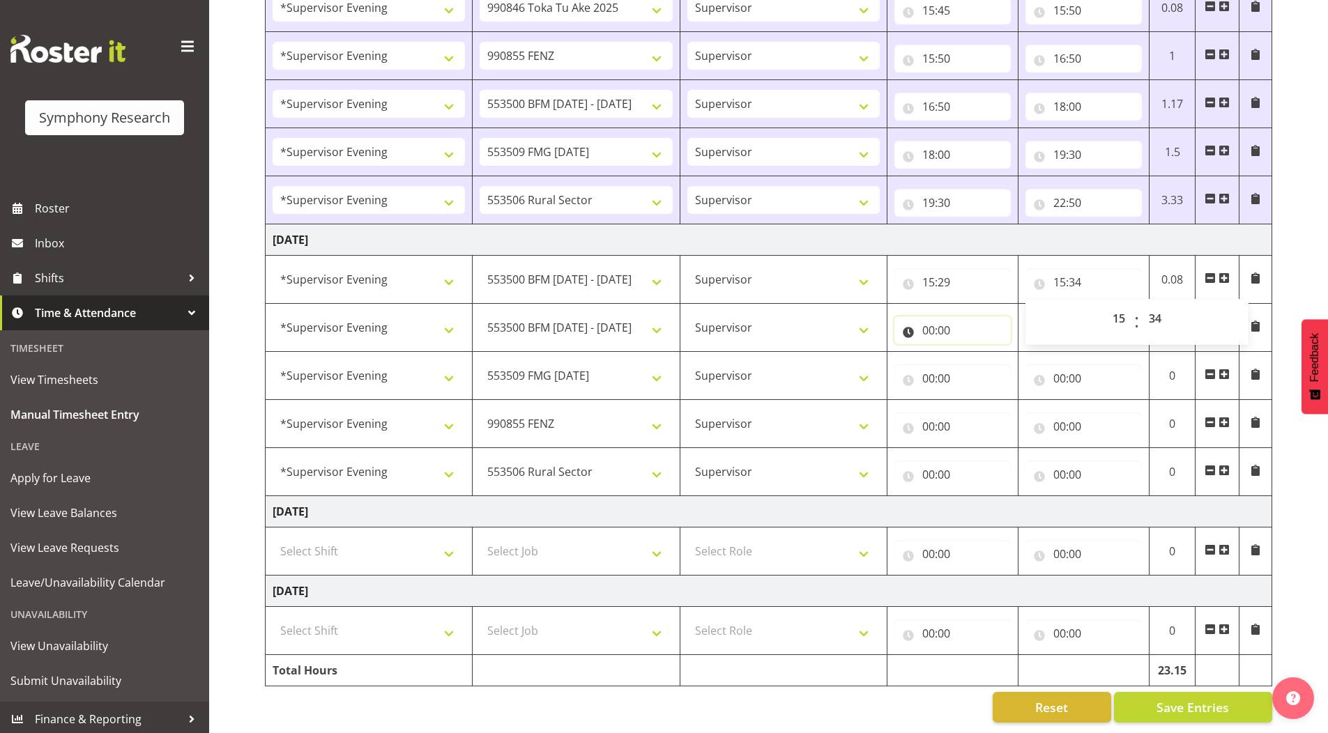
drag, startPoint x: 923, startPoint y: 321, endPoint x: 972, endPoint y: 360, distance: 62.5
click at [923, 321] on input "00:00" at bounding box center [952, 331] width 116 height 28
click at [986, 358] on select "00 01 02 03 04 05 06 07 08 09 10 11 12 13 14 15 16 17 18 19 20 21 22 23" at bounding box center [989, 367] width 31 height 28
select select "15"
click at [974, 353] on select "00 01 02 03 04 05 06 07 08 09 10 11 12 13 14 15 16 17 18 19 20 21 22 23" at bounding box center [989, 367] width 31 height 28
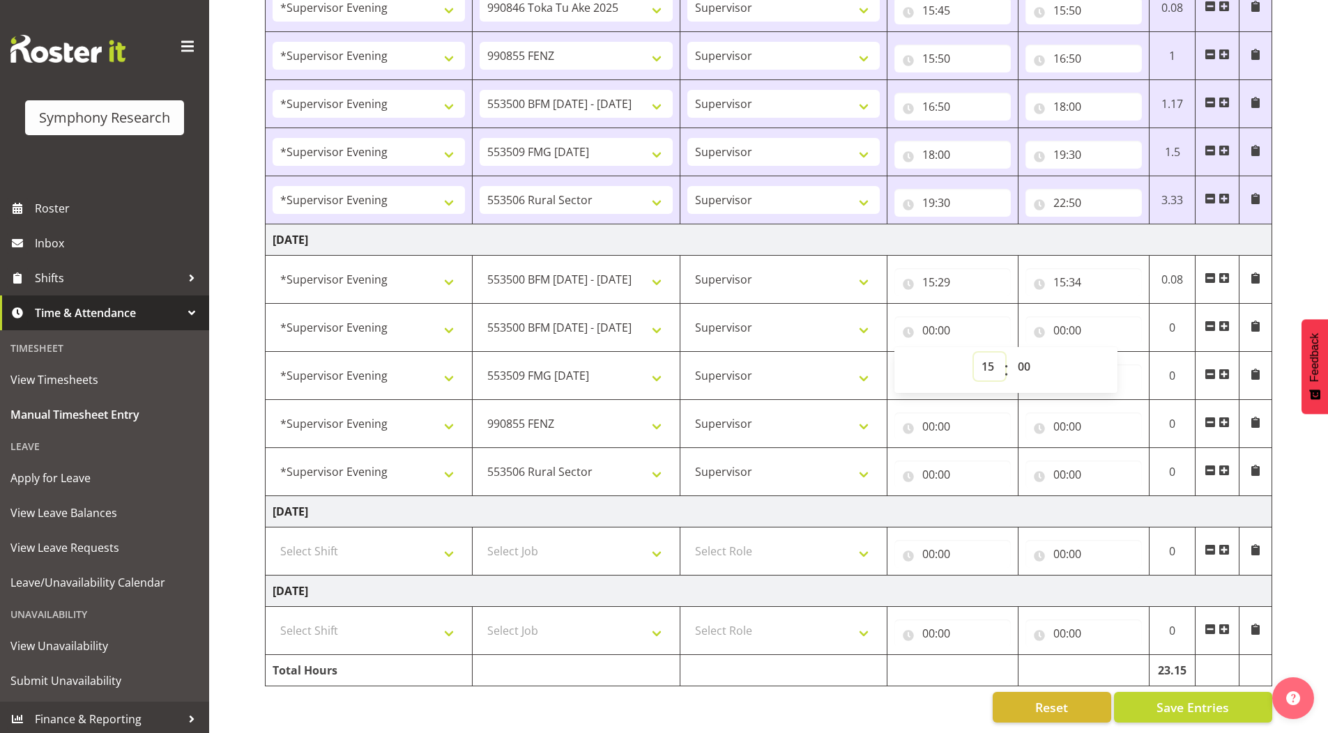
type input "15:00"
click at [1023, 354] on select "00 01 02 03 04 05 06 07 08 09 10 11 12 13 14 15 16 17 18 19 20 21 22 23 24 25 2…" at bounding box center [1025, 367] width 31 height 28
click at [1028, 356] on select "00 01 02 03 04 05 06 07 08 09 10 11 12 13 14 15 16 17 18 19 20 21 22 23 24 25 2…" at bounding box center [1025, 367] width 31 height 28
select select "34"
click at [1010, 353] on select "00 01 02 03 04 05 06 07 08 09 10 11 12 13 14 15 16 17 18 19 20 21 22 23 24 25 2…" at bounding box center [1025, 367] width 31 height 28
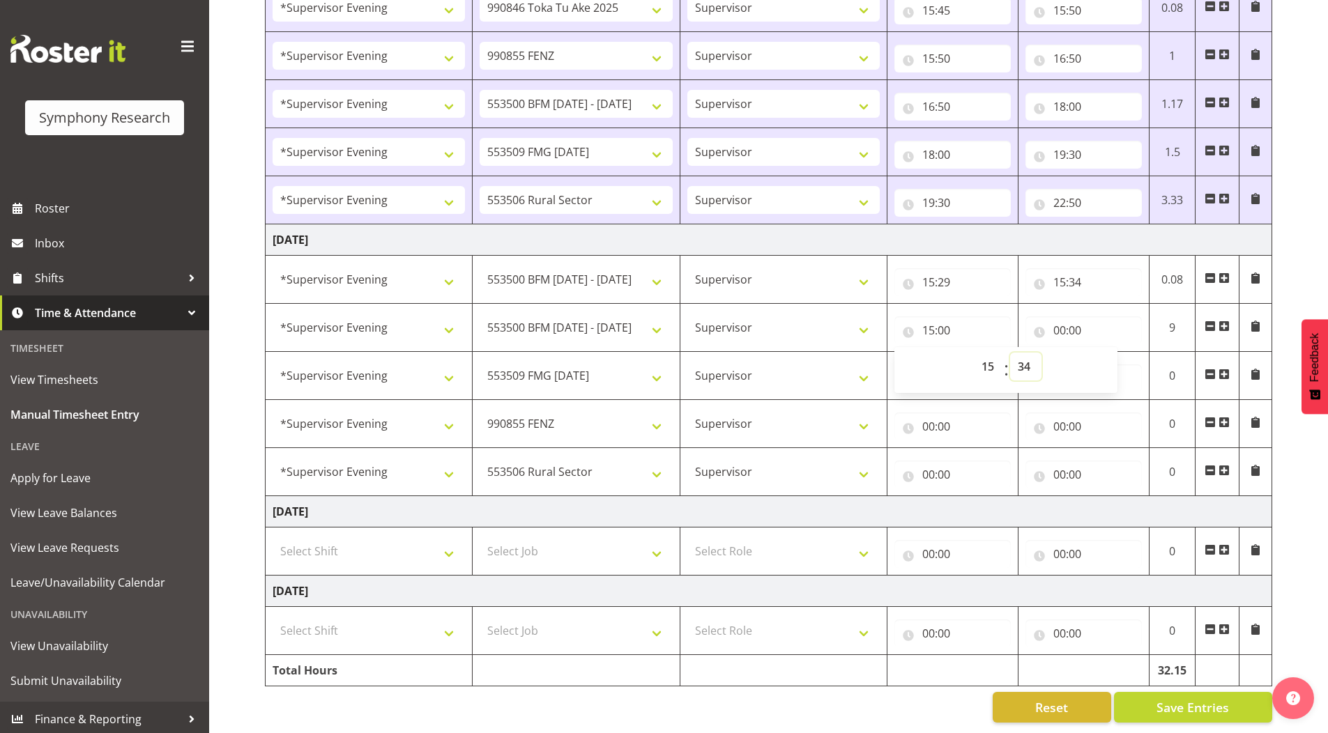
type input "15:34"
click at [1060, 321] on input "00:00" at bounding box center [1083, 331] width 116 height 28
click at [1114, 358] on select "00 01 02 03 04 05 06 07 08 09 10 11 12 13 14 15 16 17 18 19 20 21 22 23" at bounding box center [1120, 367] width 31 height 28
select select "15"
click at [1105, 353] on select "00 01 02 03 04 05 06 07 08 09 10 11 12 13 14 15 16 17 18 19 20 21 22 23" at bounding box center [1120, 367] width 31 height 28
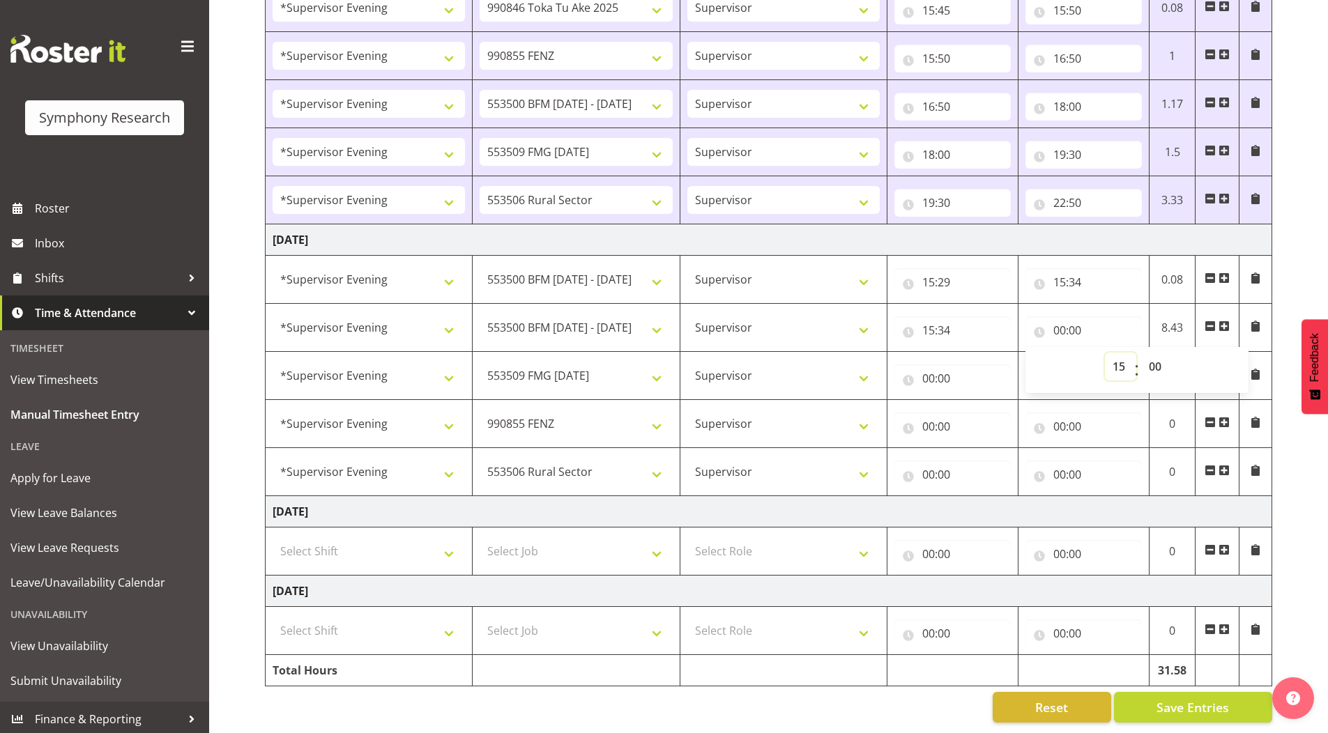
type input "15:00"
click at [1153, 354] on select "00 01 02 03 04 05 06 07 08 09 10 11 12 13 14 15 16 17 18 19 20 21 22 23 24 25 2…" at bounding box center [1156, 367] width 31 height 28
select select "39"
click at [1141, 353] on select "00 01 02 03 04 05 06 07 08 09 10 11 12 13 14 15 16 17 18 19 20 21 22 23 24 25 2…" at bounding box center [1156, 367] width 31 height 28
type input "15:39"
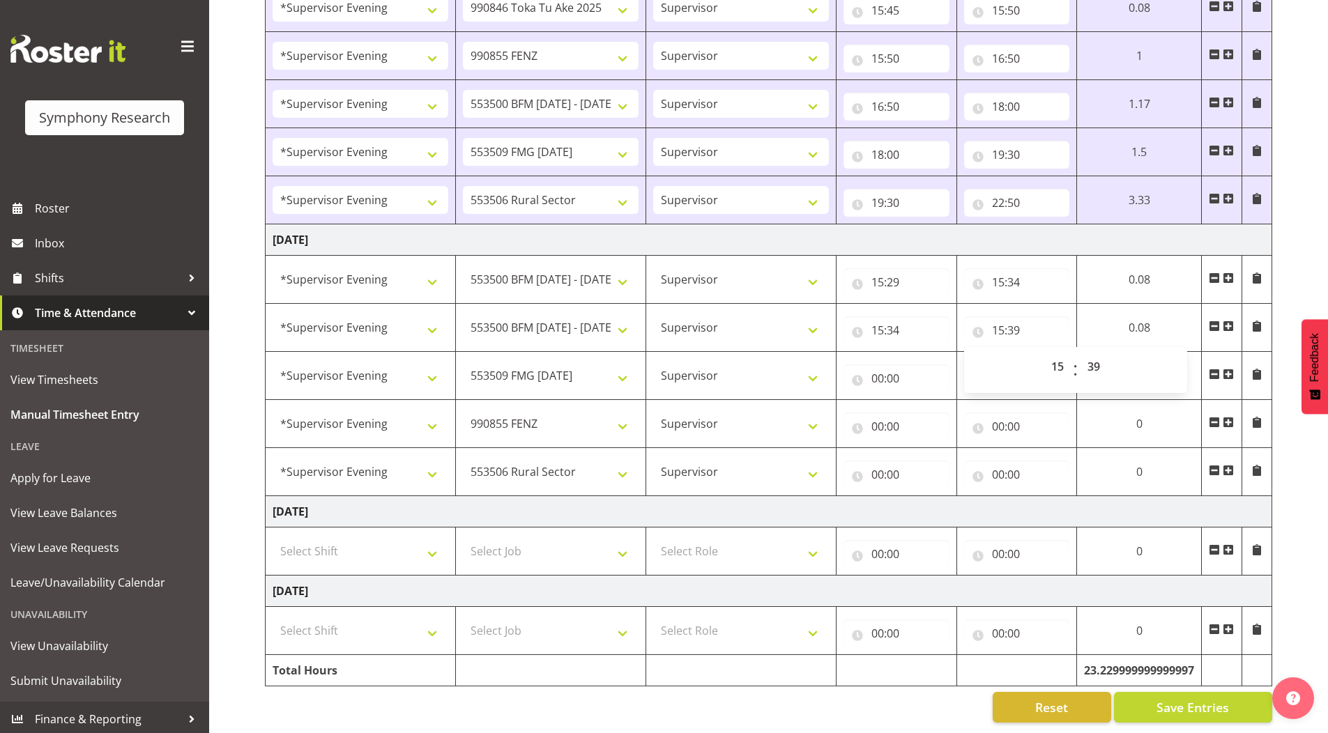
click at [876, 369] on input "00:00" at bounding box center [897, 379] width 106 height 28
click at [931, 406] on select "00 01 02 03 04 05 06 07 08 09 10 11 12 13 14 15 16 17 18 19 20 21 22 23" at bounding box center [938, 415] width 31 height 28
select select "15"
click at [954, 401] on select "00 01 02 03 04 05 06 07 08 09 10 11 12 13 14 15 16 17 18 19 20 21 22 23" at bounding box center [938, 415] width 31 height 28
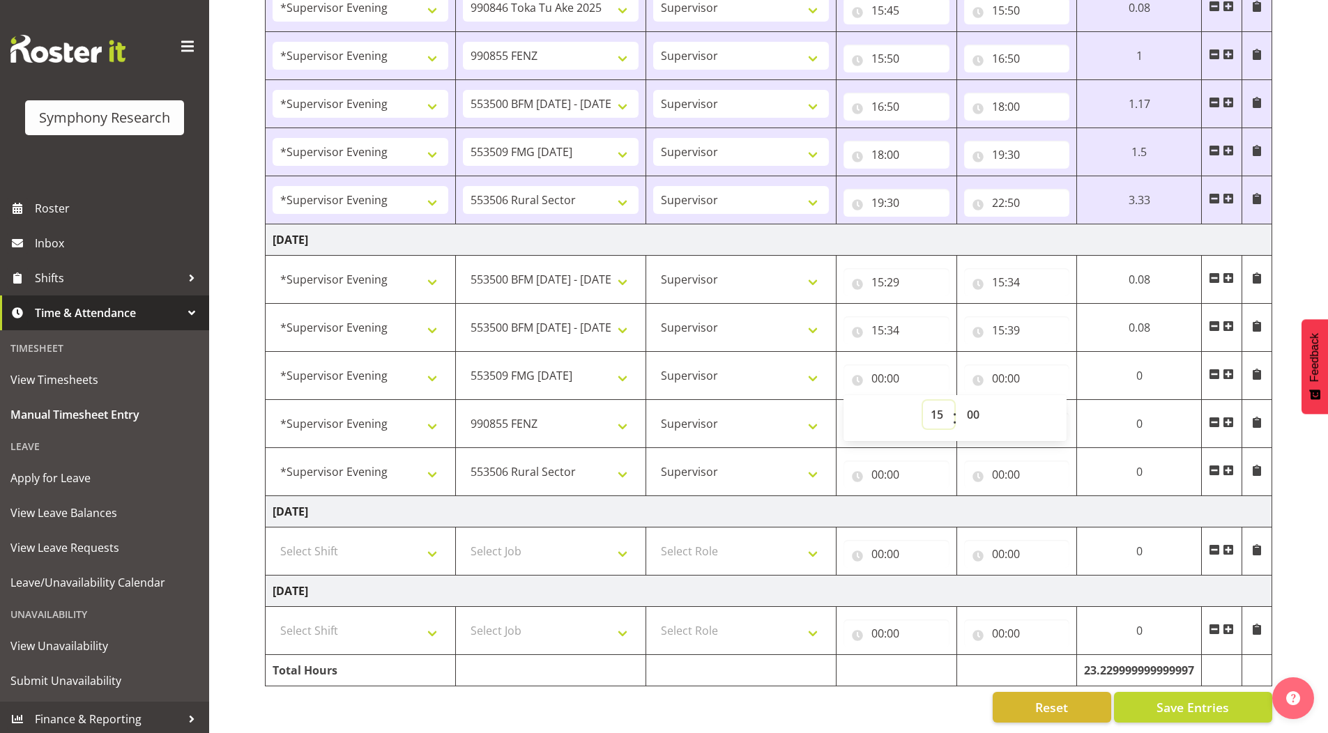
type input "15:00"
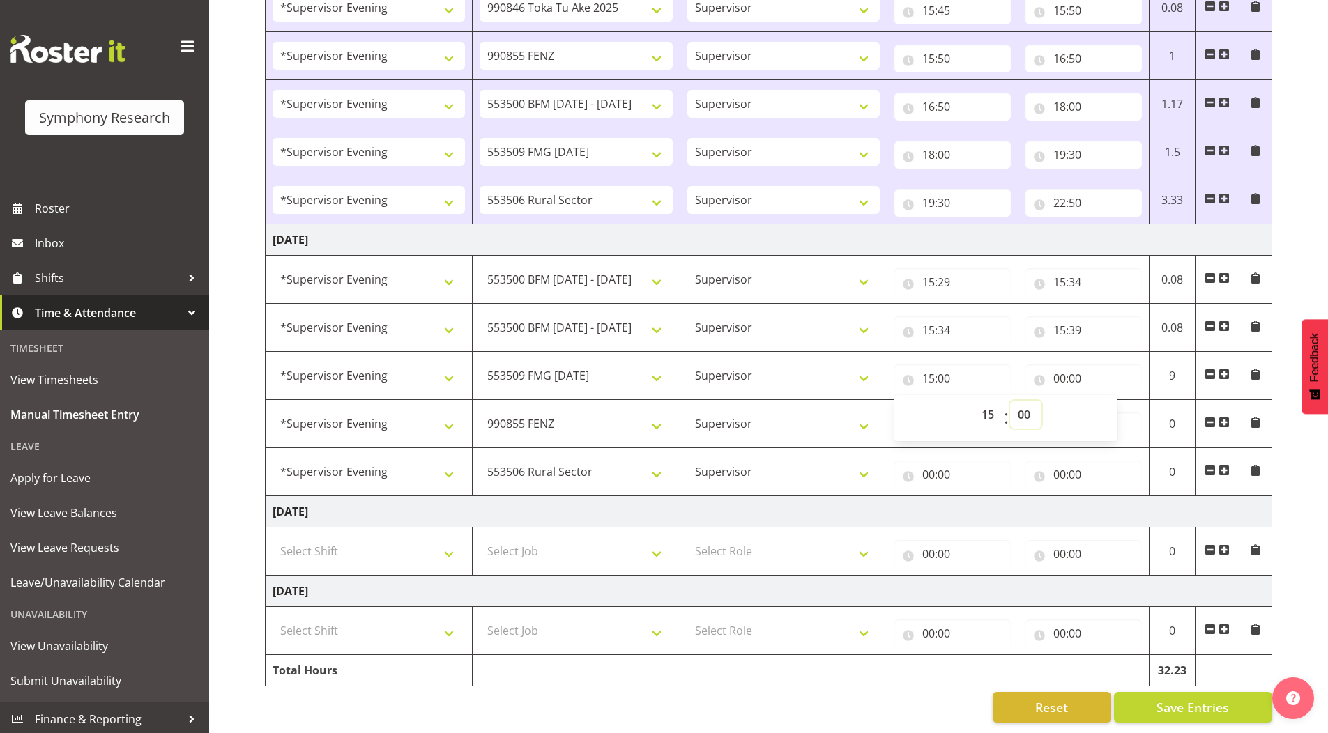
click at [1025, 404] on select "00 01 02 03 04 05 06 07 08 09 10 11 12 13 14 15 16 17 18 19 20 21 22 23 24 25 2…" at bounding box center [1025, 415] width 31 height 28
select select "39"
click at [1010, 401] on select "00 01 02 03 04 05 06 07 08 09 10 11 12 13 14 15 16 17 18 19 20 21 22 23 24 25 2…" at bounding box center [1025, 415] width 31 height 28
type input "15:39"
click at [1058, 367] on input "00:00" at bounding box center [1083, 379] width 116 height 28
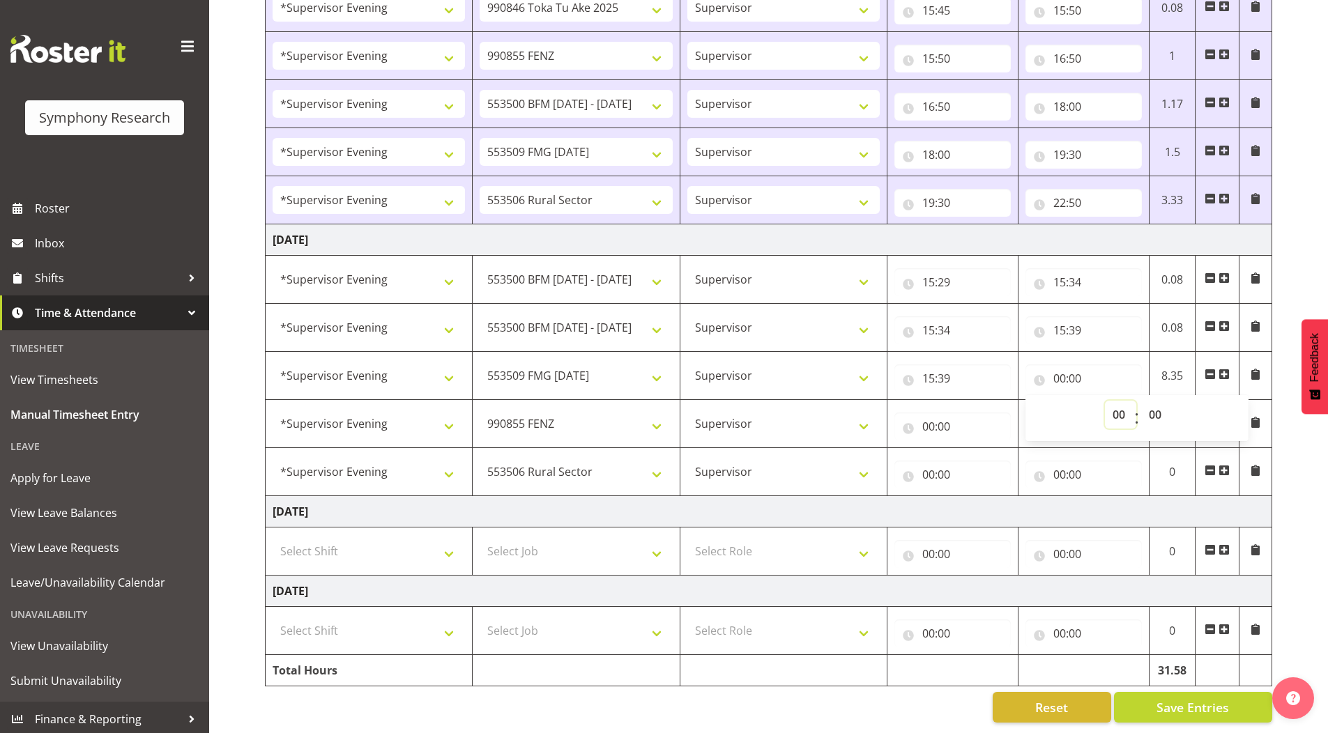
click at [1115, 402] on select "00 01 02 03 04 05 06 07 08 09 10 11 12 13 14 15 16 17 18 19 20 21 22 23" at bounding box center [1120, 415] width 31 height 28
select select "16"
click at [1105, 401] on select "00 01 02 03 04 05 06 07 08 09 10 11 12 13 14 15 16 17 18 19 20 21 22 23" at bounding box center [1120, 415] width 31 height 28
type input "16:00"
drag, startPoint x: 1155, startPoint y: 404, endPoint x: 1151, endPoint y: 392, distance: 12.6
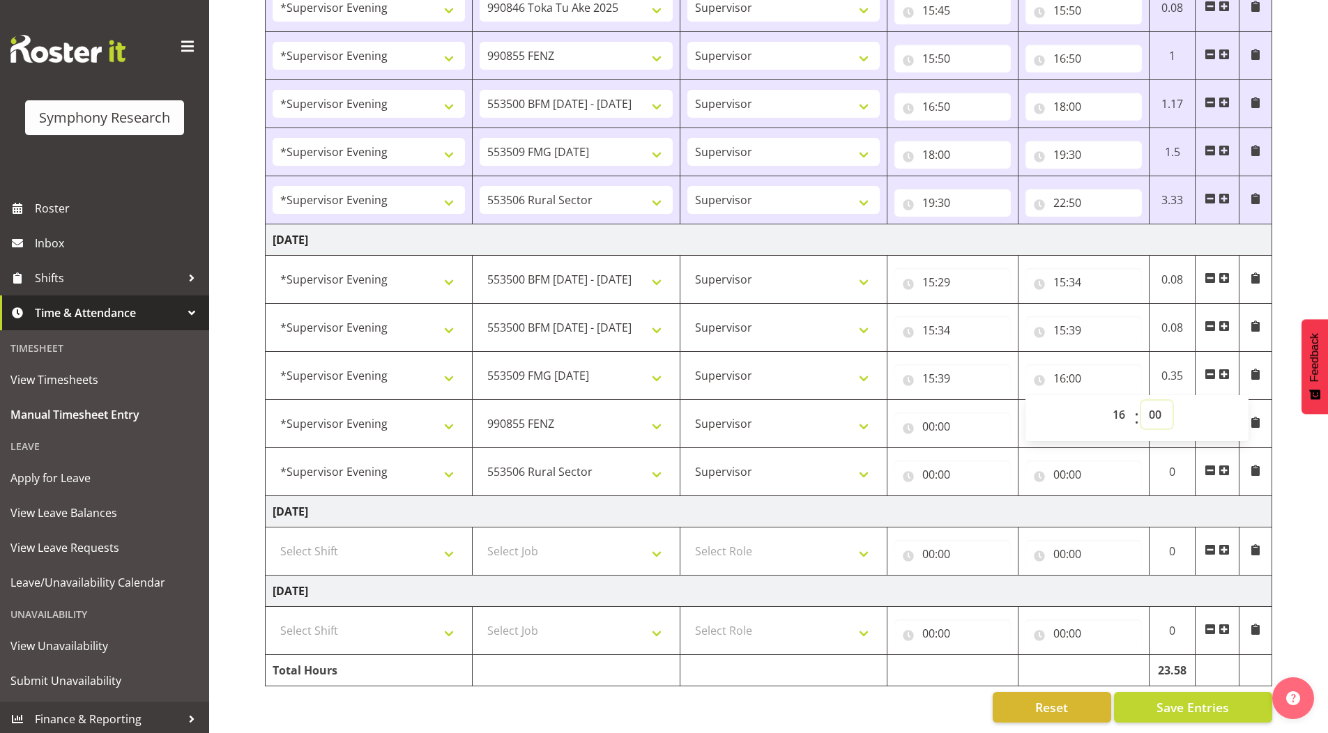
click at [1155, 404] on select "00 01 02 03 04 05 06 07 08 09 10 11 12 13 14 15 16 17 18 19 20 21 22 23 24 25 2…" at bounding box center [1156, 415] width 31 height 28
select select "39"
click at [1141, 401] on select "00 01 02 03 04 05 06 07 08 09 10 11 12 13 14 15 16 17 18 19 20 21 22 23 24 25 2…" at bounding box center [1156, 415] width 31 height 28
type input "16:39"
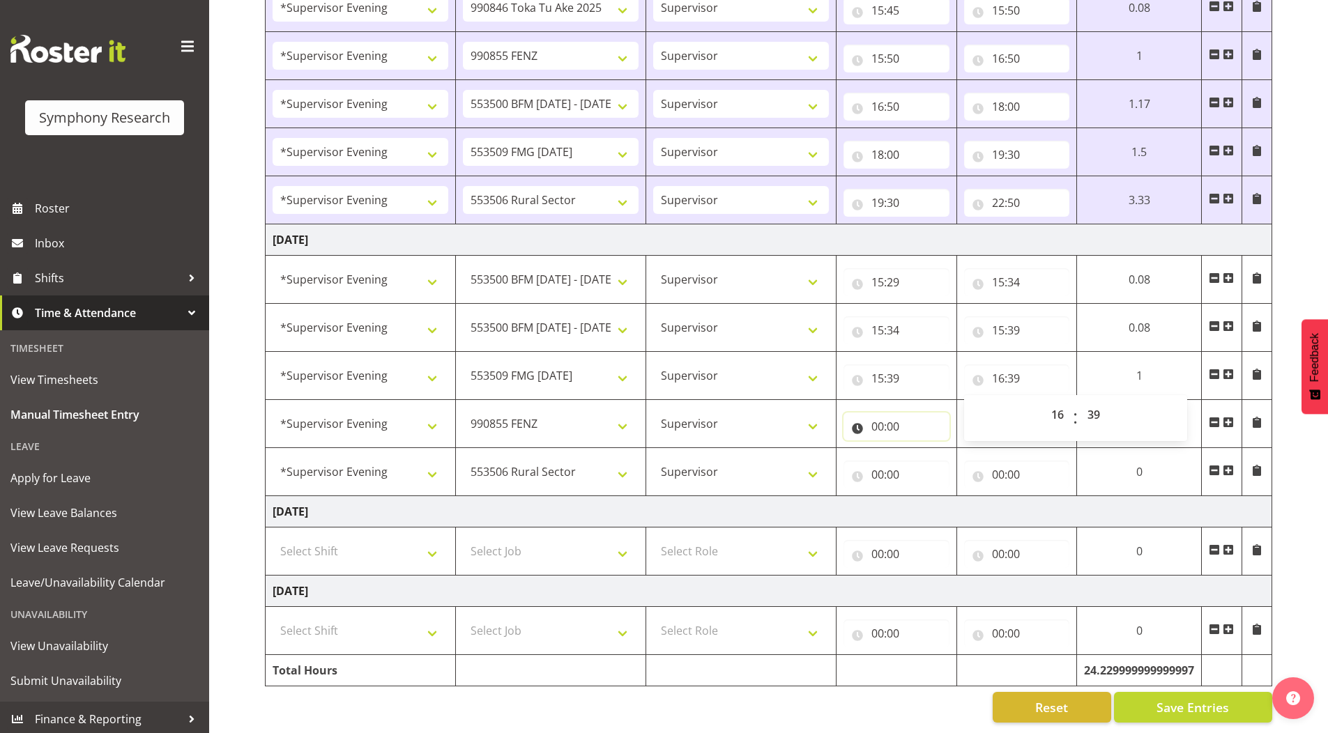
click at [876, 421] on input "00:00" at bounding box center [897, 427] width 106 height 28
click at [934, 452] on select "00 01 02 03 04 05 06 07 08 09 10 11 12 13 14 15 16 17 18 19 20 21 22 23" at bounding box center [938, 463] width 31 height 28
select select "16"
click at [954, 449] on select "00 01 02 03 04 05 06 07 08 09 10 11 12 13 14 15 16 17 18 19 20 21 22 23" at bounding box center [938, 463] width 31 height 28
type input "16:00"
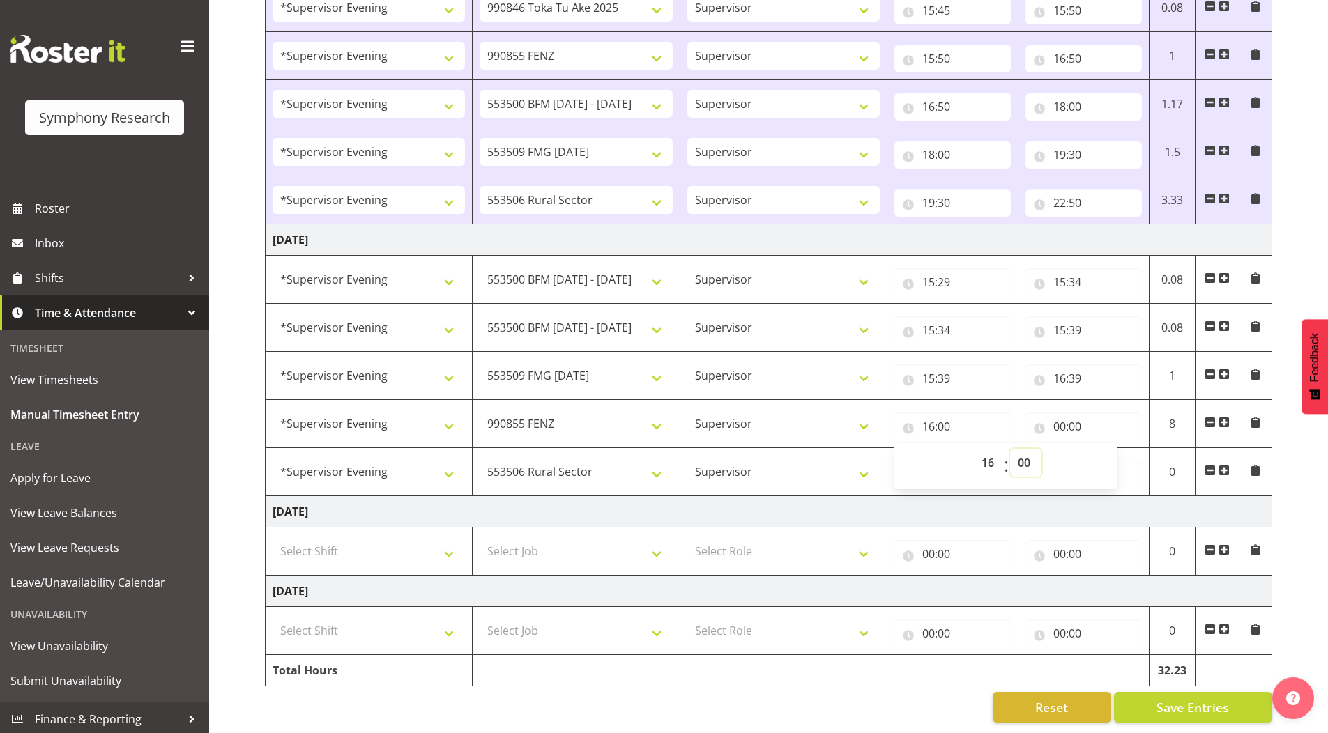
drag, startPoint x: 1023, startPoint y: 455, endPoint x: 1021, endPoint y: 439, distance: 15.4
click at [1023, 455] on select "00 01 02 03 04 05 06 07 08 09 10 11 12 13 14 15 16 17 18 19 20 21 22 23 24 25 2…" at bounding box center [1025, 463] width 31 height 28
drag, startPoint x: 1024, startPoint y: 453, endPoint x: 1023, endPoint y: 444, distance: 9.2
click at [1024, 453] on select "00 01 02 03 04 05 06 07 08 09 10 11 12 13 14 15 16 17 18 19 20 21 22 23 24 25 2…" at bounding box center [1025, 463] width 31 height 28
select select "39"
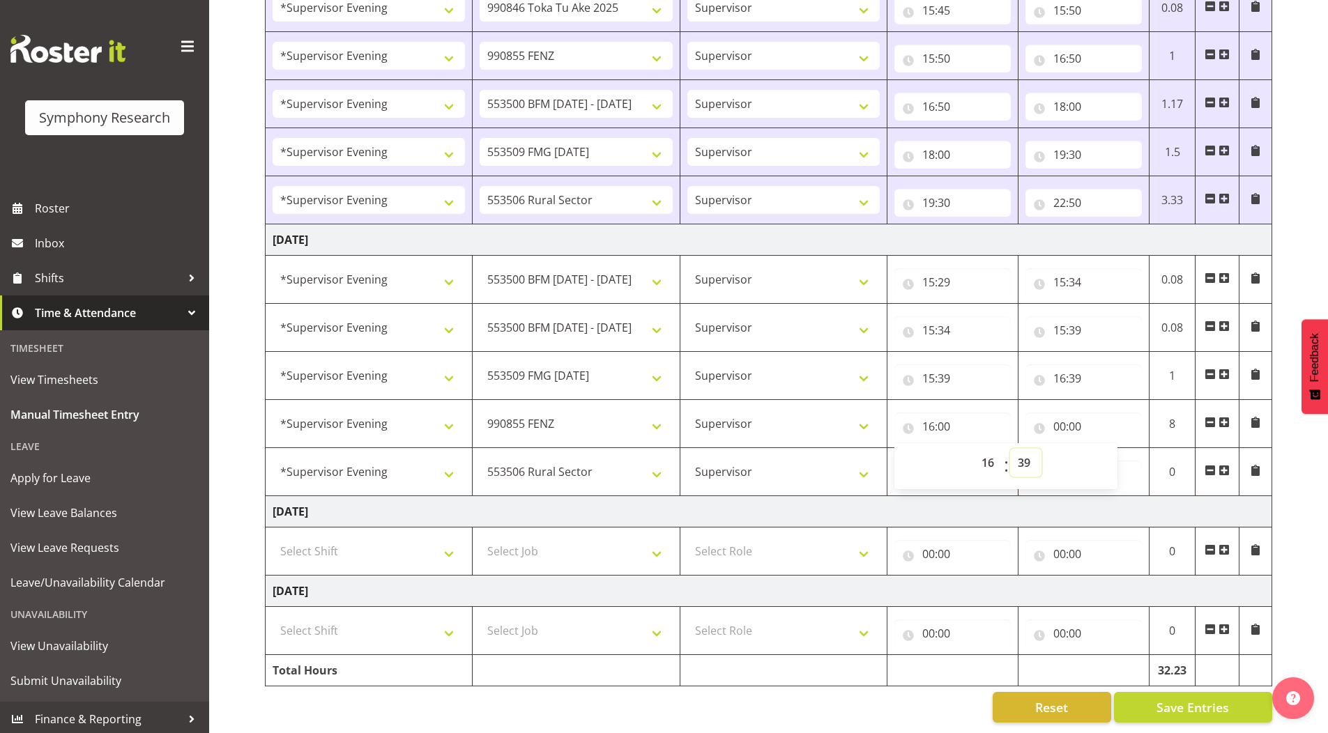
click at [1010, 449] on select "00 01 02 03 04 05 06 07 08 09 10 11 12 13 14 15 16 17 18 19 20 21 22 23 24 25 2…" at bounding box center [1025, 463] width 31 height 28
type input "16:39"
click at [1058, 418] on input "00:00" at bounding box center [1083, 427] width 116 height 28
drag, startPoint x: 1119, startPoint y: 453, endPoint x: 1118, endPoint y: 446, distance: 7.0
click at [1119, 453] on select "00 01 02 03 04 05 06 07 08 09 10 11 12 13 14 15 16 17 18 19 20 21 22 23" at bounding box center [1120, 463] width 31 height 28
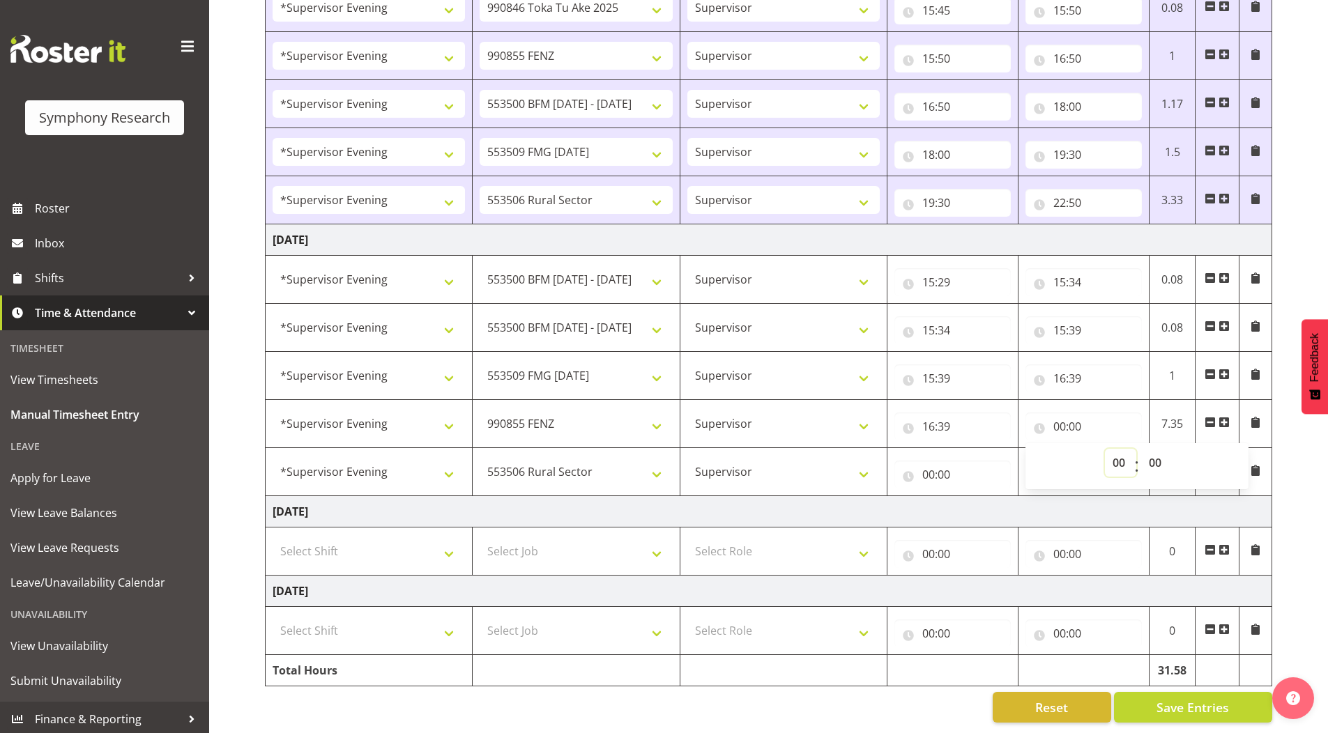
select select "17"
click at [1105, 449] on select "00 01 02 03 04 05 06 07 08 09 10 11 12 13 14 15 16 17 18 19 20 21 22 23" at bounding box center [1120, 463] width 31 height 28
type input "17:00"
drag, startPoint x: 1155, startPoint y: 453, endPoint x: 1153, endPoint y: 440, distance: 13.4
click at [1155, 453] on select "00 01 02 03 04 05 06 07 08 09 10 11 12 13 14 15 16 17 18 19 20 21 22 23 24 25 2…" at bounding box center [1156, 463] width 31 height 28
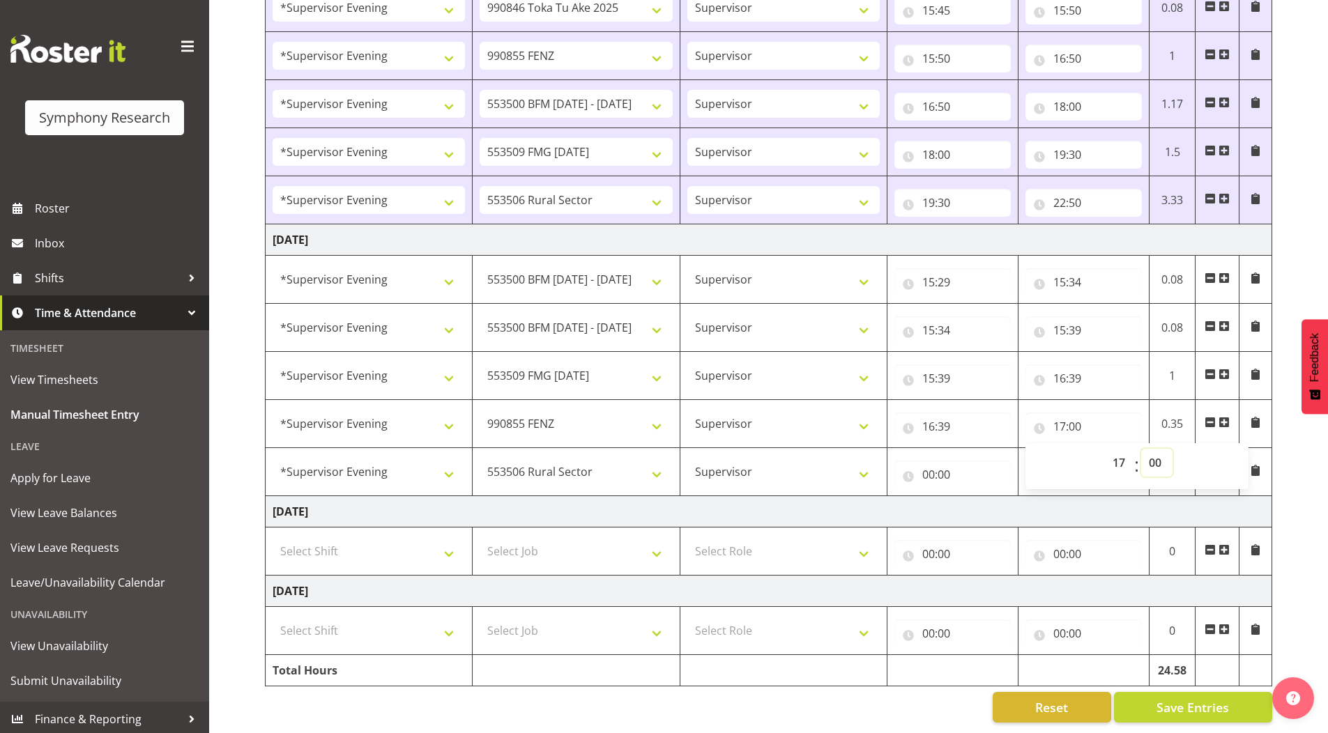
select select "39"
click at [1141, 449] on select "00 01 02 03 04 05 06 07 08 09 10 11 12 13 14 15 16 17 18 19 20 21 22 23 24 25 2…" at bounding box center [1156, 463] width 31 height 28
type input "17:39"
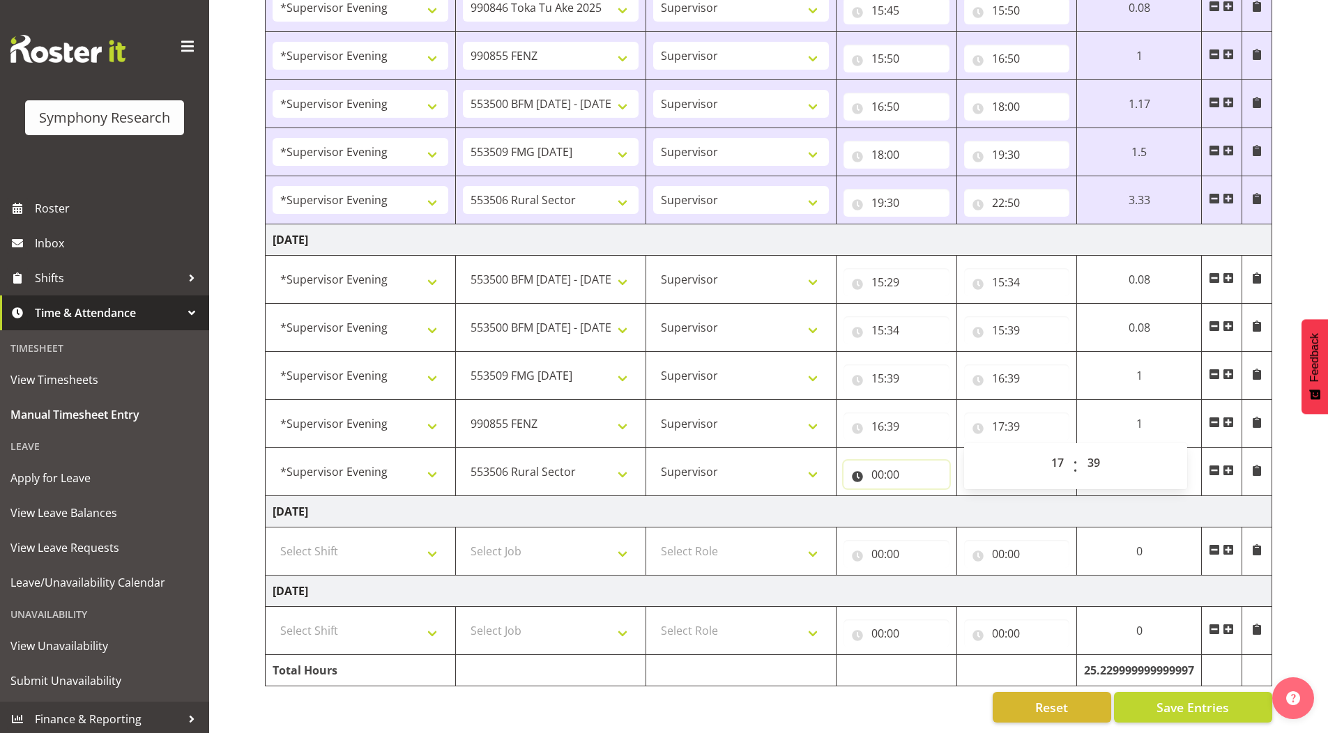
click at [878, 463] on input "00:00" at bounding box center [897, 475] width 106 height 28
click at [925, 500] on select "00 01 02 03 04 05 06 07 08 09 10 11 12 13 14 15 16 17 18 19 20 21 22 23" at bounding box center [938, 511] width 31 height 28
select select "17"
click at [954, 497] on select "00 01 02 03 04 05 06 07 08 09 10 11 12 13 14 15 16 17 18 19 20 21 22 23" at bounding box center [938, 511] width 31 height 28
type input "17:00"
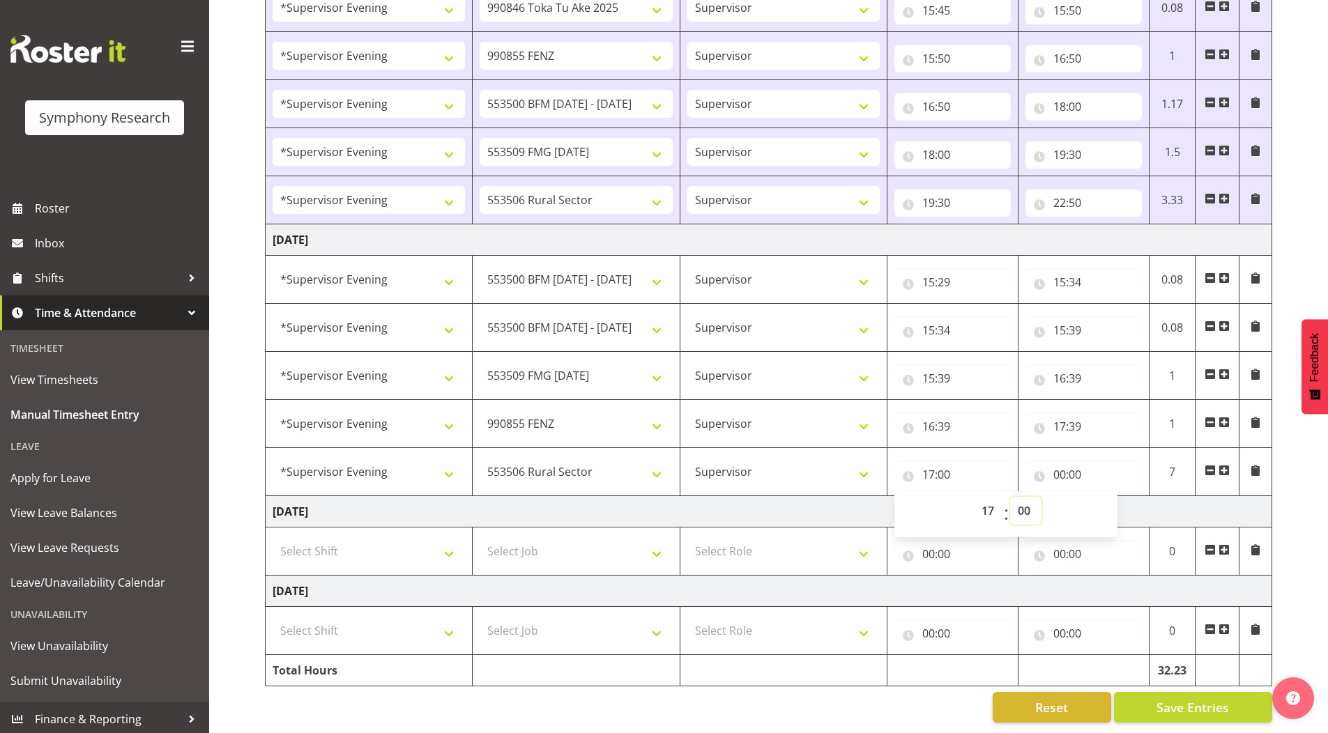
drag, startPoint x: 1022, startPoint y: 503, endPoint x: 1020, endPoint y: 487, distance: 16.2
click at [1022, 503] on select "00 01 02 03 04 05 06 07 08 09 10 11 12 13 14 15 16 17 18 19 20 21 22 23 24 25 2…" at bounding box center [1025, 511] width 31 height 28
select select "39"
click at [1010, 497] on select "00 01 02 03 04 05 06 07 08 09 10 11 12 13 14 15 16 17 18 19 20 21 22 23 24 25 2…" at bounding box center [1025, 511] width 31 height 28
type input "17:39"
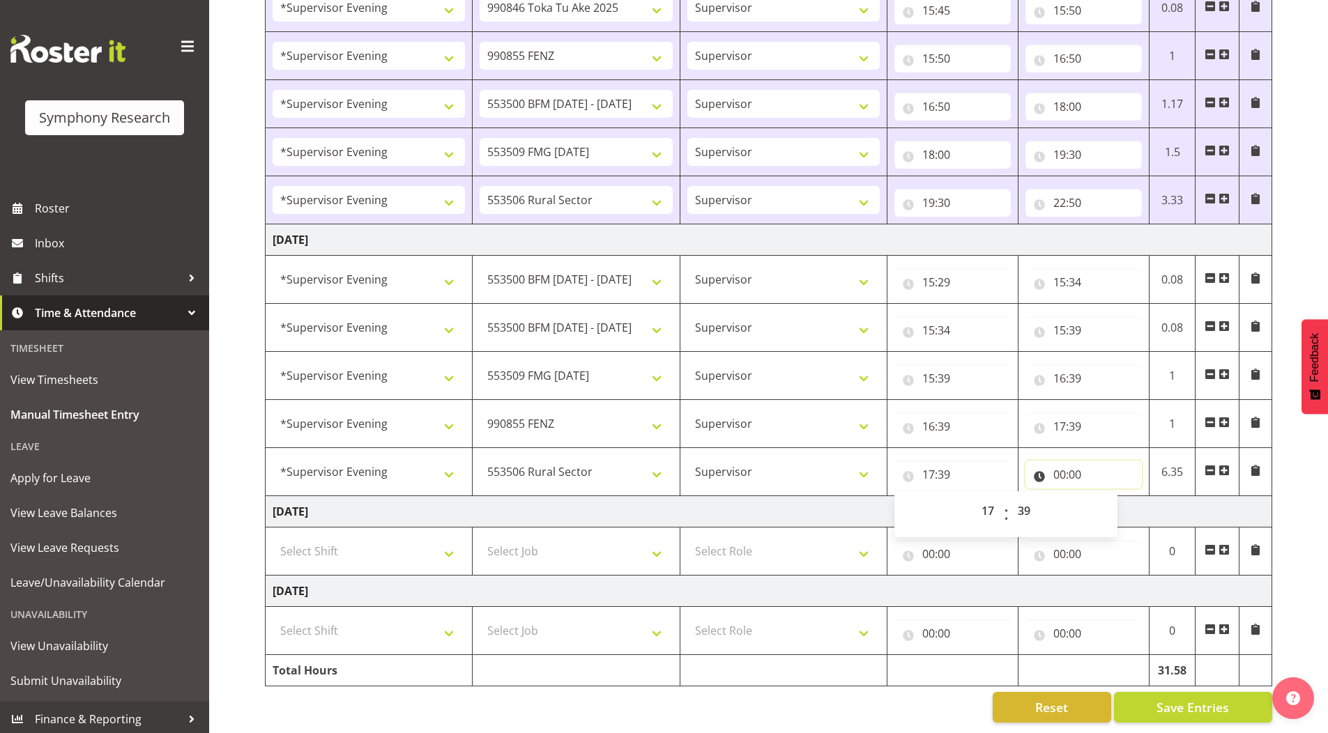
click at [1060, 466] on input "00:00" at bounding box center [1083, 475] width 116 height 28
click at [1117, 497] on select "00 01 02 03 04 05 06 07 08 09 10 11 12 13 14 15 16 17 18 19 20 21 22 23" at bounding box center [1120, 511] width 31 height 28
select select "22"
click at [1105, 497] on select "00 01 02 03 04 05 06 07 08 09 10 11 12 13 14 15 16 17 18 19 20 21 22 23" at bounding box center [1120, 511] width 31 height 28
type input "22:00"
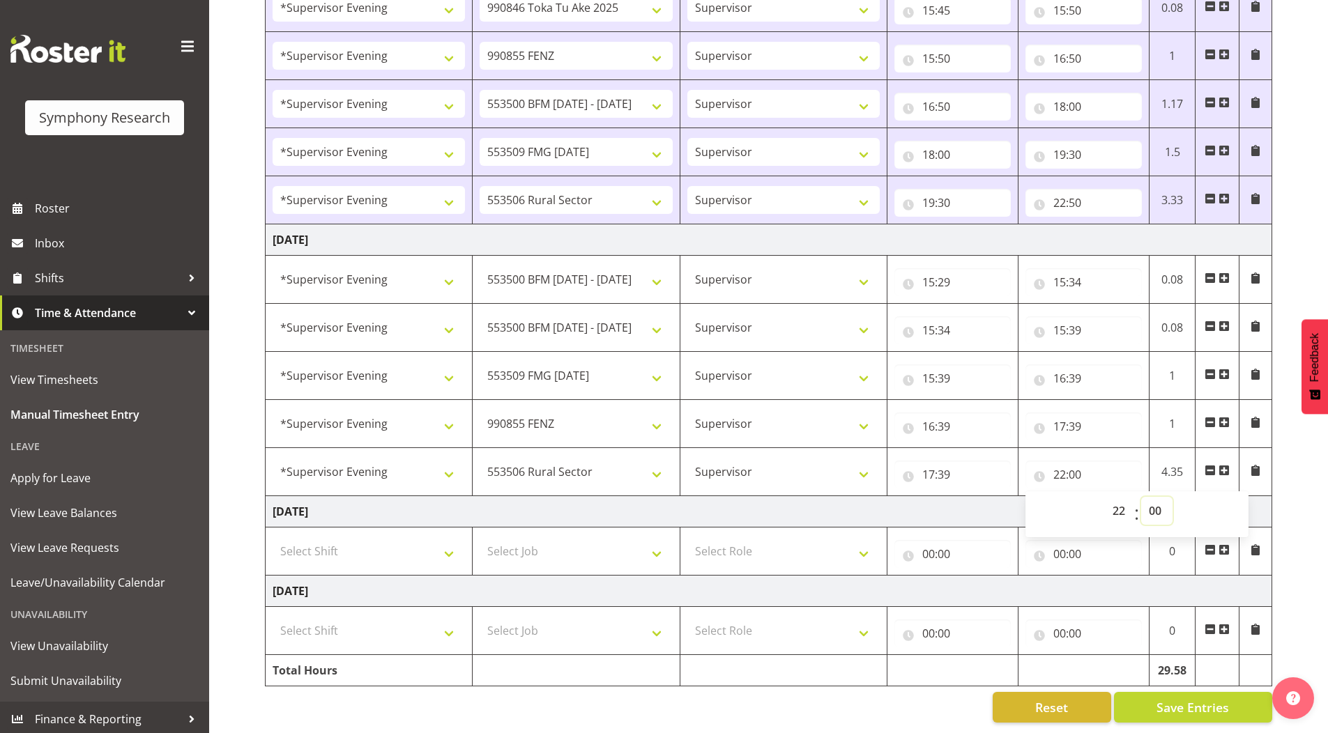
click at [1151, 505] on select "00 01 02 03 04 05 06 07 08 09 10 11 12 13 14 15 16 17 18 19 20 21 22 23 24 25 2…" at bounding box center [1156, 511] width 31 height 28
select select "20"
click at [1141, 497] on select "00 01 02 03 04 05 06 07 08 09 10 11 12 13 14 15 16 17 18 19 20 21 22 23 24 25 2…" at bounding box center [1156, 511] width 31 height 28
type input "22:20"
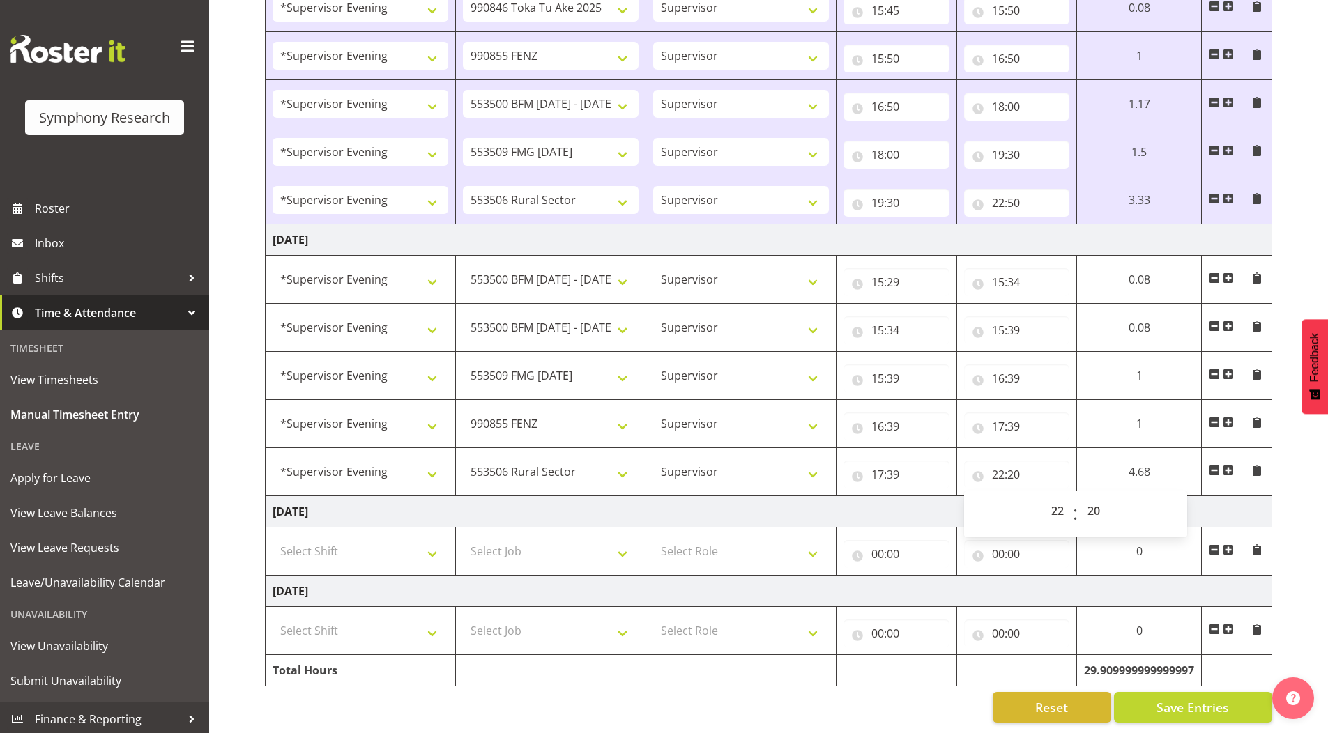
click at [1144, 692] on button "Save Entries" at bounding box center [1193, 707] width 158 height 31
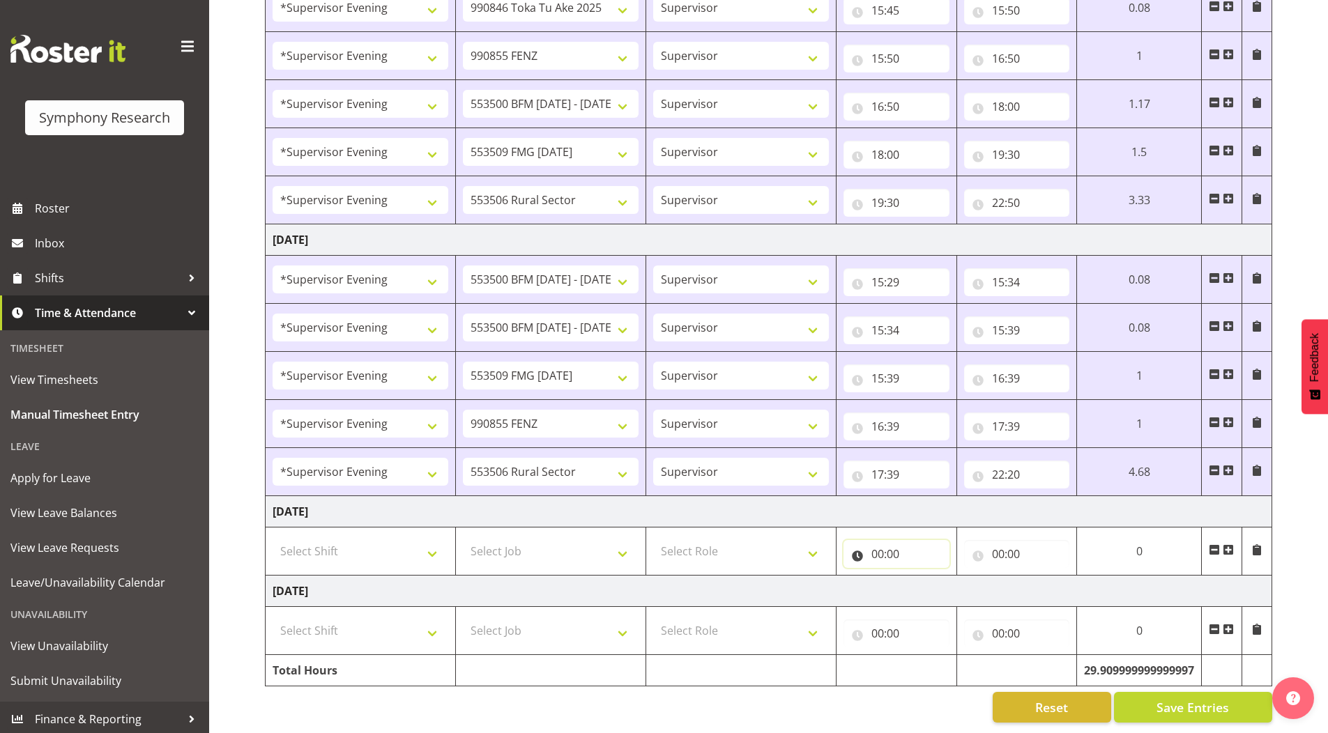
click at [878, 546] on input "00:00" at bounding box center [897, 554] width 106 height 28
drag, startPoint x: 938, startPoint y: 579, endPoint x: 930, endPoint y: 577, distance: 7.9
click at [938, 579] on select "00 01 02 03 04 05 06 07 08 09 10 11 12 13 14 15 16 17 18 19 20 21 22 23" at bounding box center [938, 591] width 31 height 28
select select "11"
click at [954, 577] on select "00 01 02 03 04 05 06 07 08 09 10 11 12 13 14 15 16 17 18 19 20 21 22 23" at bounding box center [938, 591] width 31 height 28
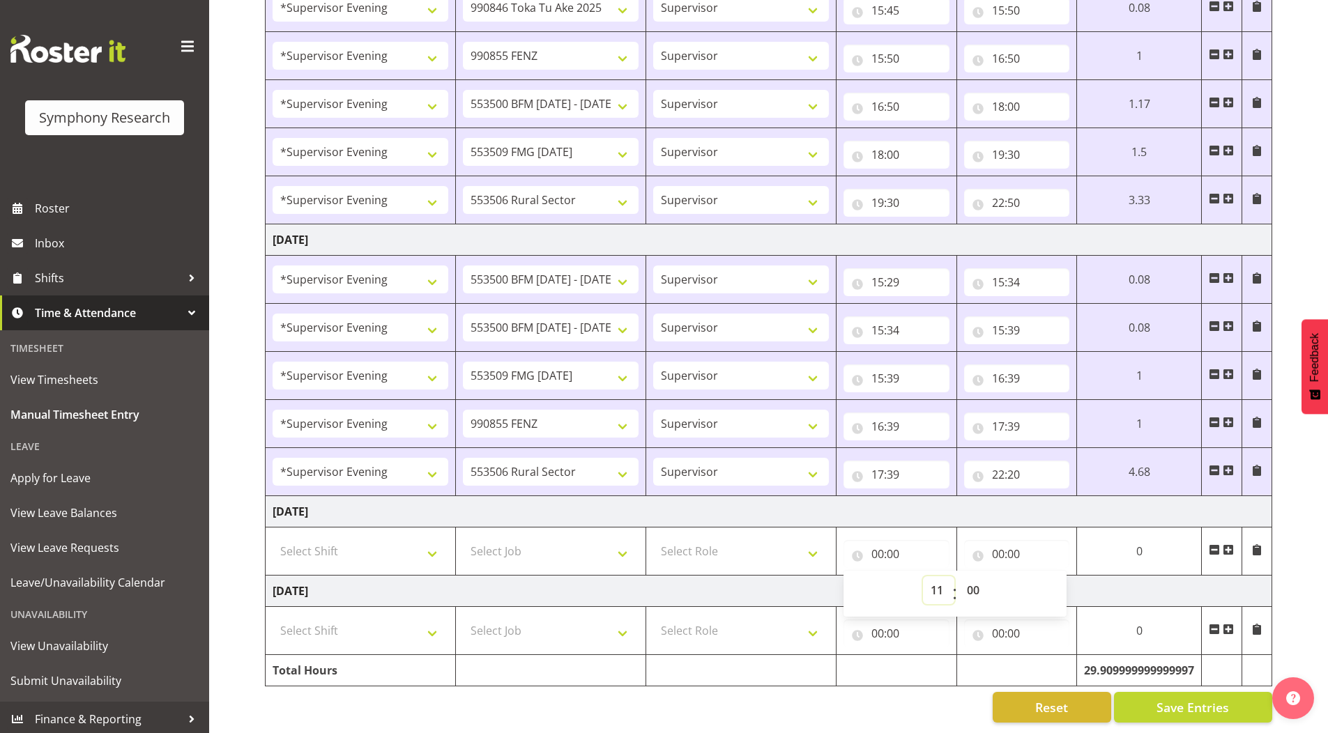
type input "11:00"
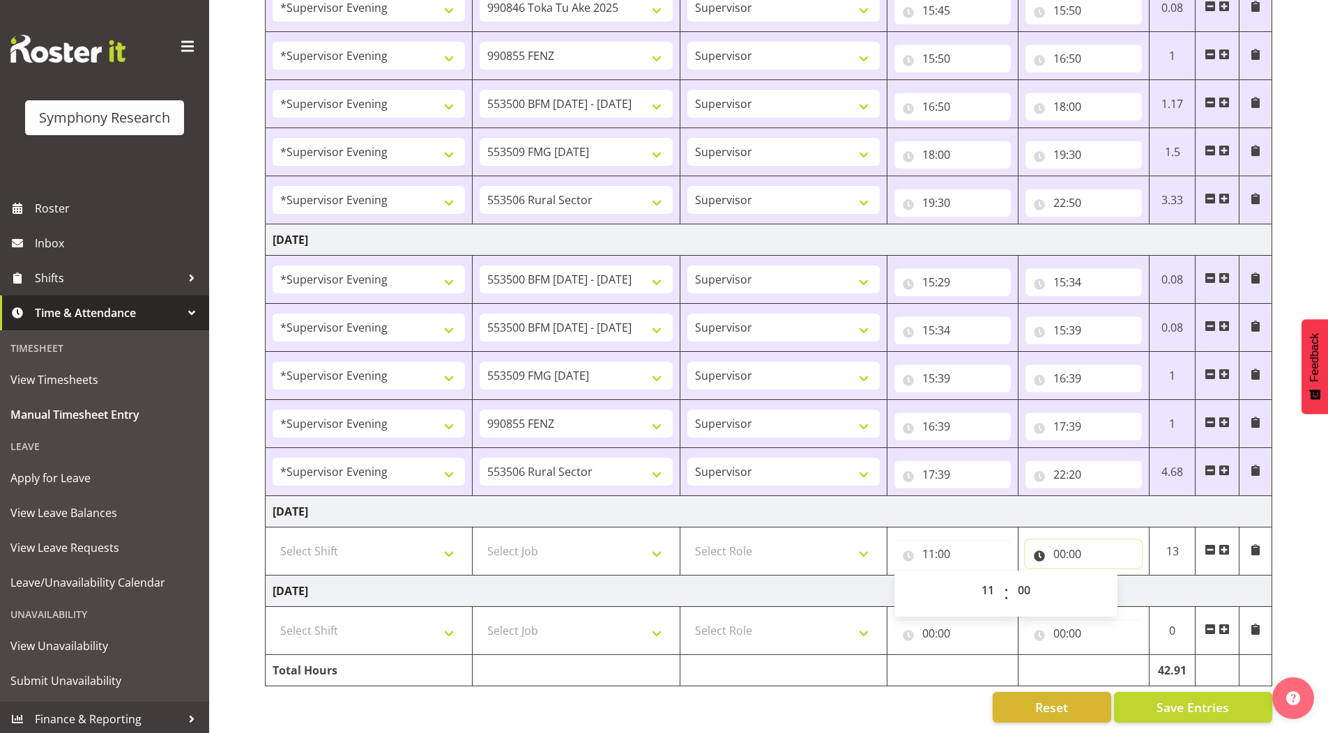
click at [1061, 542] on input "00:00" at bounding box center [1083, 554] width 116 height 28
click at [1118, 580] on select "00 01 02 03 04 05 06 07 08 09 10 11 12 13 14 15 16 17 18 19 20 21 22 23" at bounding box center [1120, 591] width 31 height 28
select select "20"
click at [1105, 577] on select "00 01 02 03 04 05 06 07 08 09 10 11 12 13 14 15 16 17 18 19 20 21 22 23" at bounding box center [1120, 591] width 31 height 28
type input "20:00"
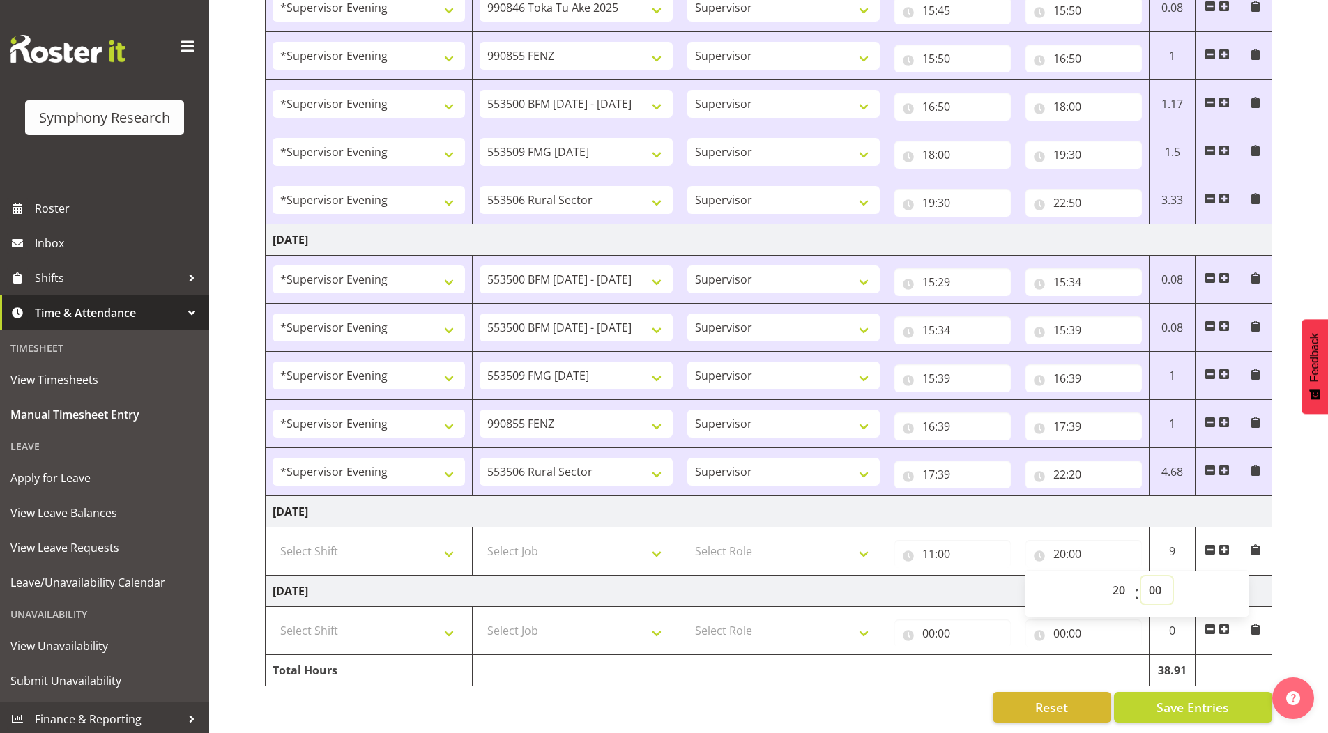
drag, startPoint x: 1161, startPoint y: 580, endPoint x: 1164, endPoint y: 567, distance: 13.5
click at [1161, 579] on select "00 01 02 03 04 05 06 07 08 09 10 11 12 13 14 15 16 17 18 19 20 21 22 23 24 25 2…" at bounding box center [1156, 591] width 31 height 28
select select "30"
click at [1141, 577] on select "00 01 02 03 04 05 06 07 08 09 10 11 12 13 14 15 16 17 18 19 20 21 22 23 24 25 2…" at bounding box center [1156, 591] width 31 height 28
type input "20:30"
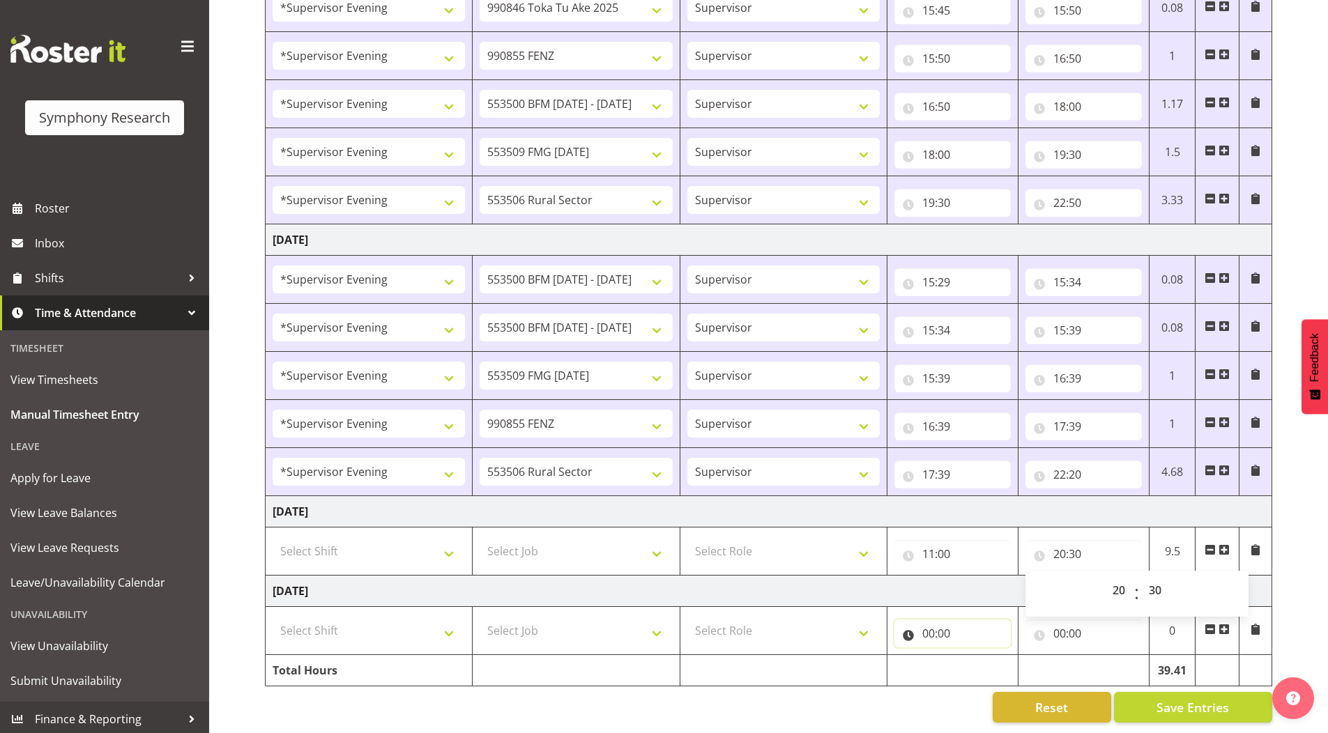
click at [928, 623] on input "00:00" at bounding box center [952, 634] width 116 height 28
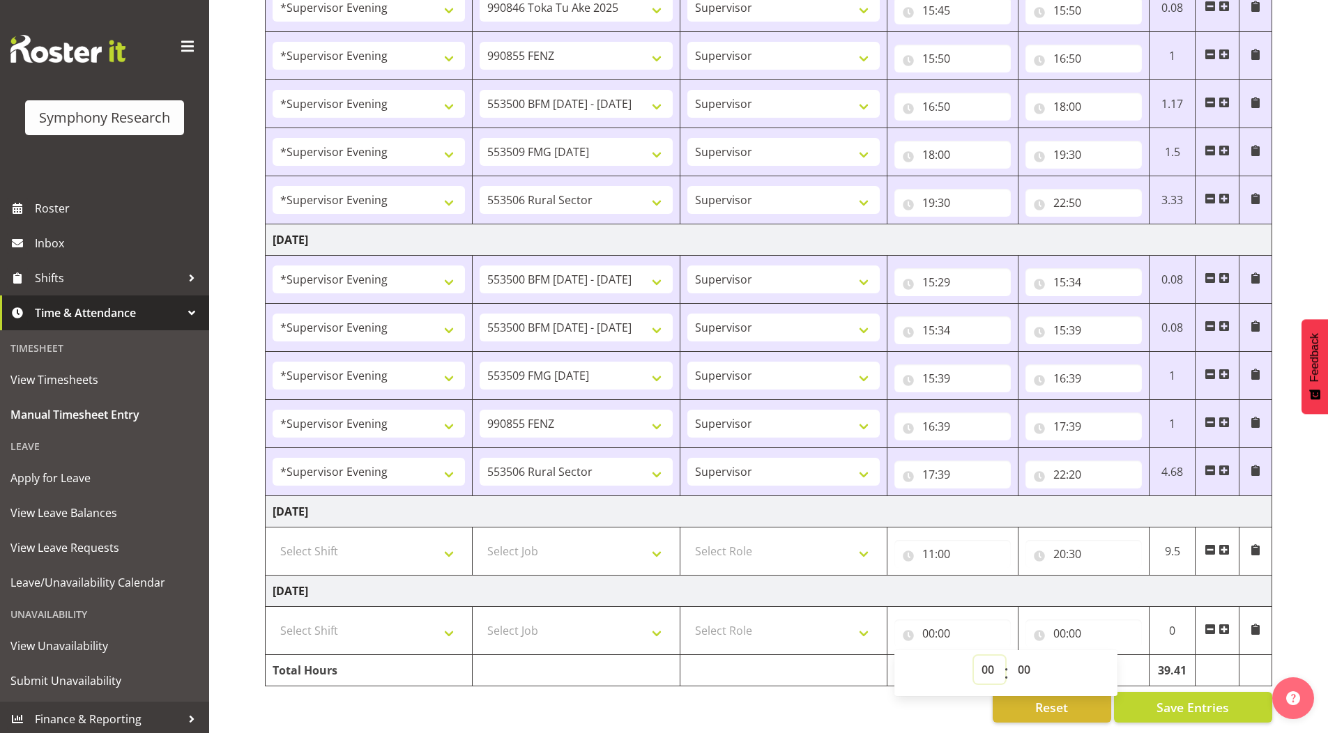
click at [984, 662] on select "00 01 02 03 04 05 06 07 08 09 10 11 12 13 14 15 16 17 18 19 20 21 22 23" at bounding box center [989, 670] width 31 height 28
select select "11"
click at [974, 656] on select "00 01 02 03 04 05 06 07 08 09 10 11 12 13 14 15 16 17 18 19 20 21 22 23" at bounding box center [989, 670] width 31 height 28
type input "11:00"
click at [1065, 624] on input "00:00" at bounding box center [1083, 634] width 116 height 28
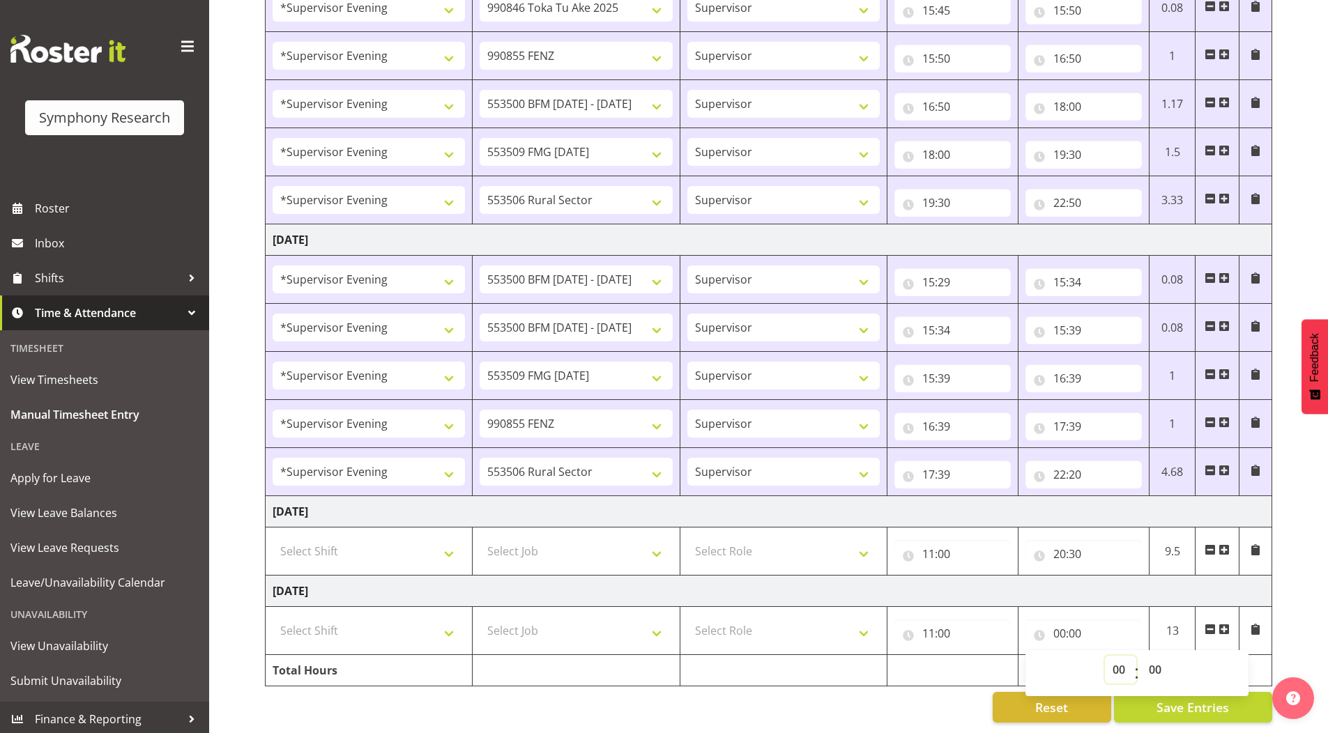
drag, startPoint x: 1113, startPoint y: 657, endPoint x: 1097, endPoint y: 604, distance: 55.4
click at [1113, 657] on select "00 01 02 03 04 05 06 07 08 09 10 11 12 13 14 15 16 17 18 19 20 21 22 23" at bounding box center [1120, 670] width 31 height 28
select select "20"
click at [1105, 656] on select "00 01 02 03 04 05 06 07 08 09 10 11 12 13 14 15 16 17 18 19 20 21 22 23" at bounding box center [1120, 670] width 31 height 28
type input "20:00"
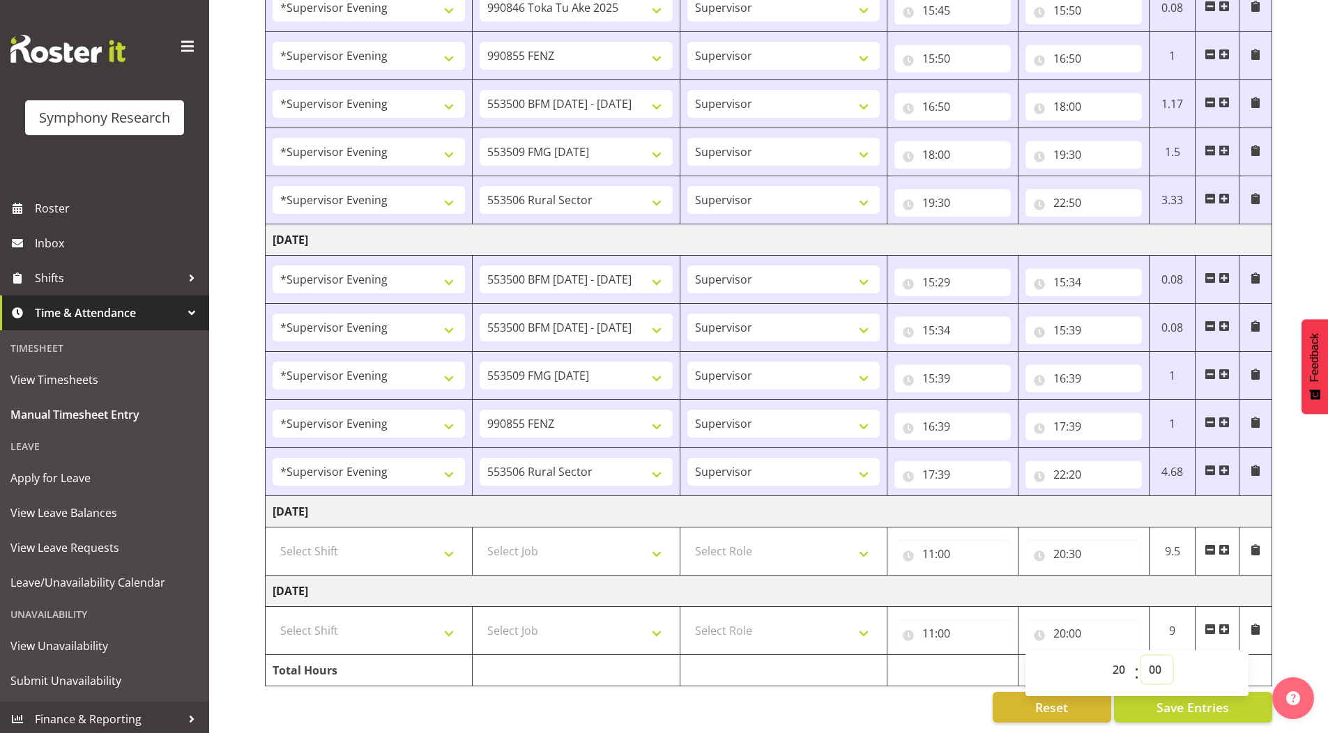
drag, startPoint x: 1154, startPoint y: 659, endPoint x: 1157, endPoint y: 648, distance: 11.5
click at [1155, 659] on select "00 01 02 03 04 05 06 07 08 09 10 11 12 13 14 15 16 17 18 19 20 21 22 23 24 25 2…" at bounding box center [1156, 670] width 31 height 28
select select "30"
click at [1141, 656] on select "00 01 02 03 04 05 06 07 08 09 10 11 12 13 14 15 16 17 18 19 20 21 22 23 24 25 2…" at bounding box center [1156, 670] width 31 height 28
type input "20:30"
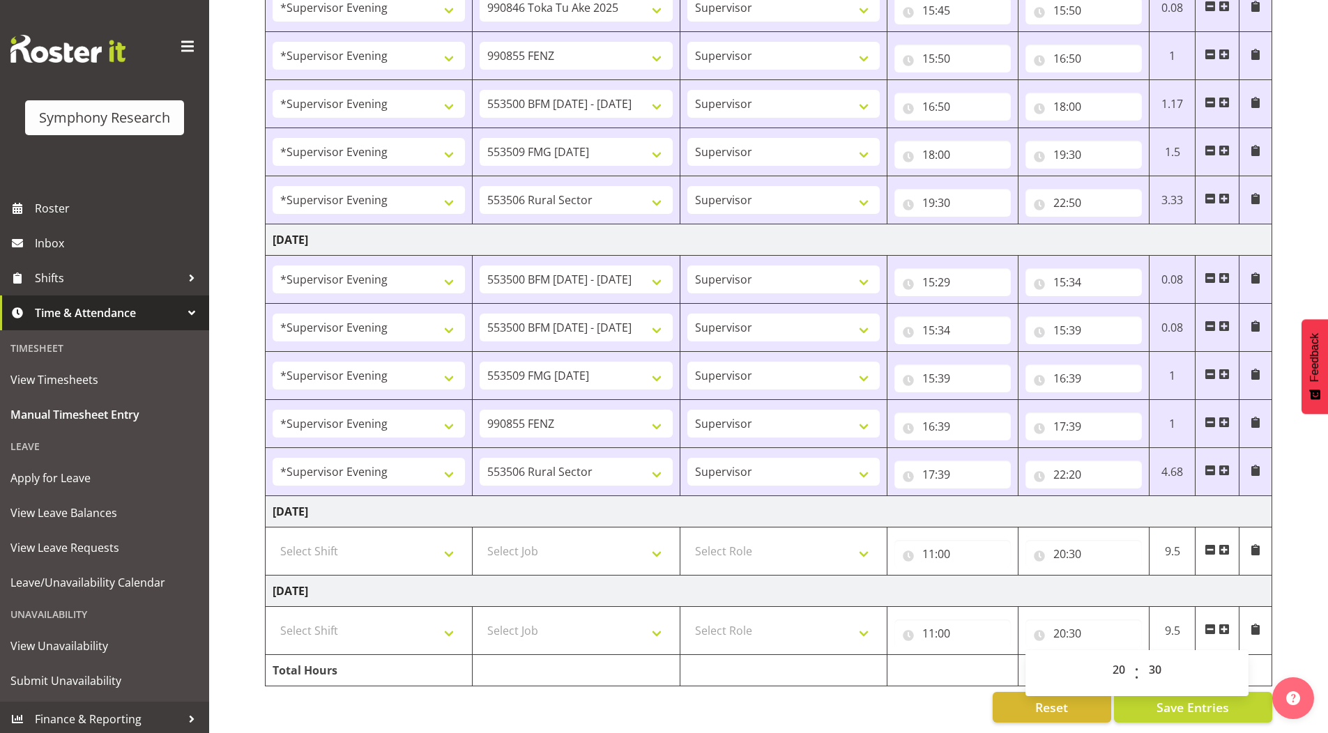
click at [829, 697] on div "Reset Save Entries" at bounding box center [768, 707] width 1007 height 31
